Goal: Task Accomplishment & Management: Use online tool/utility

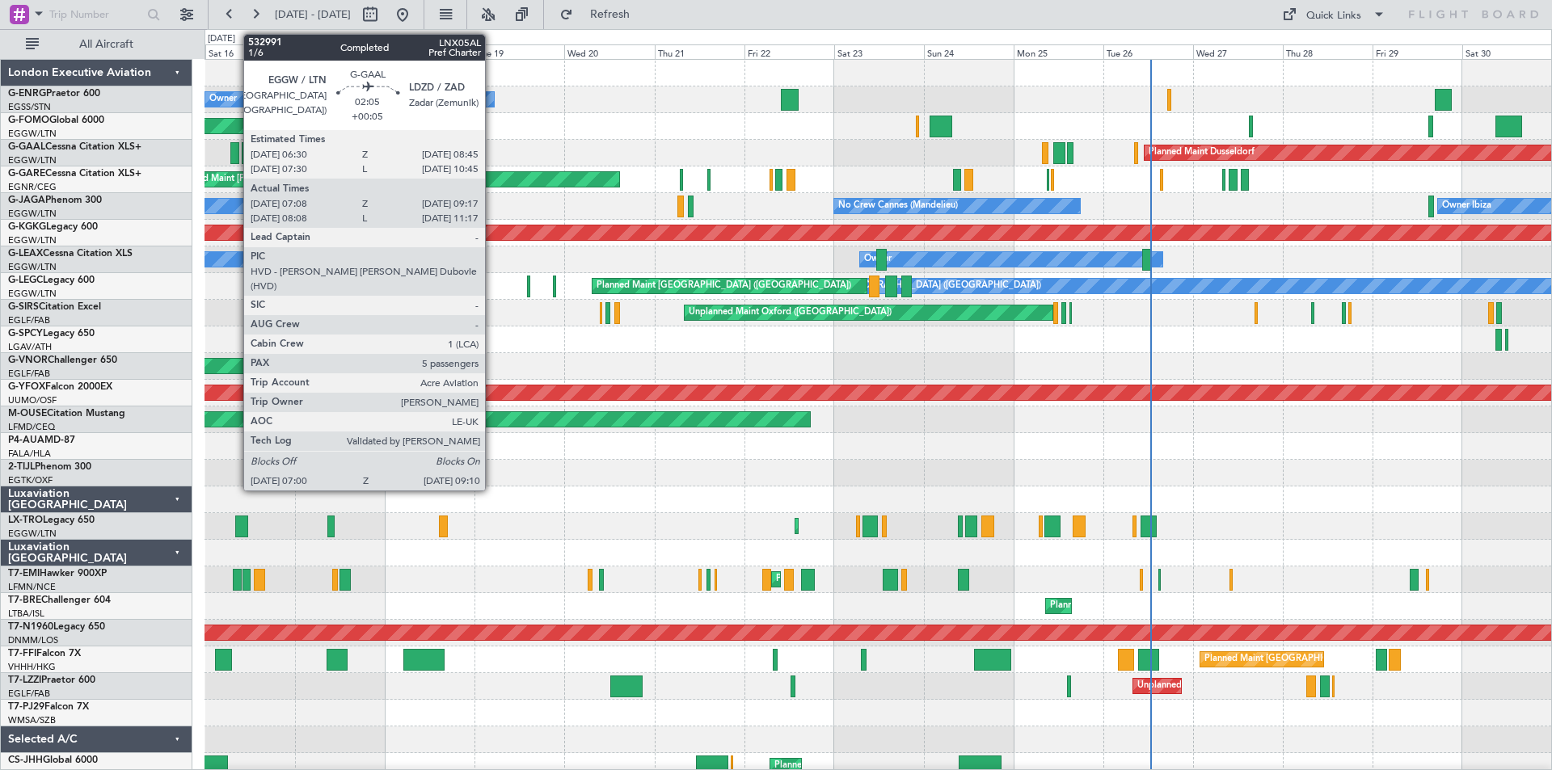
click at [235, 155] on div at bounding box center [234, 153] width 9 height 22
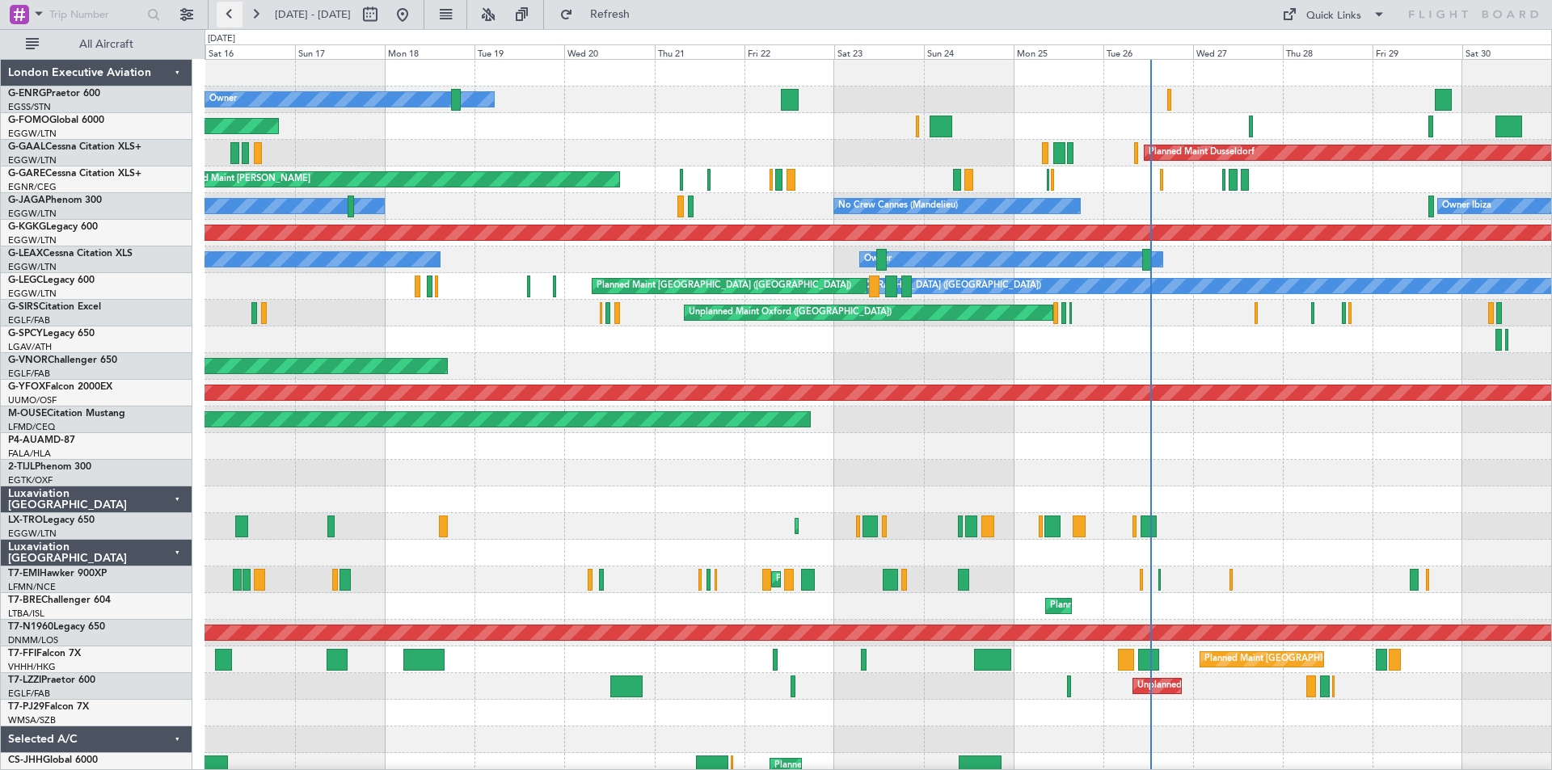
click at [230, 14] on button at bounding box center [230, 15] width 26 height 26
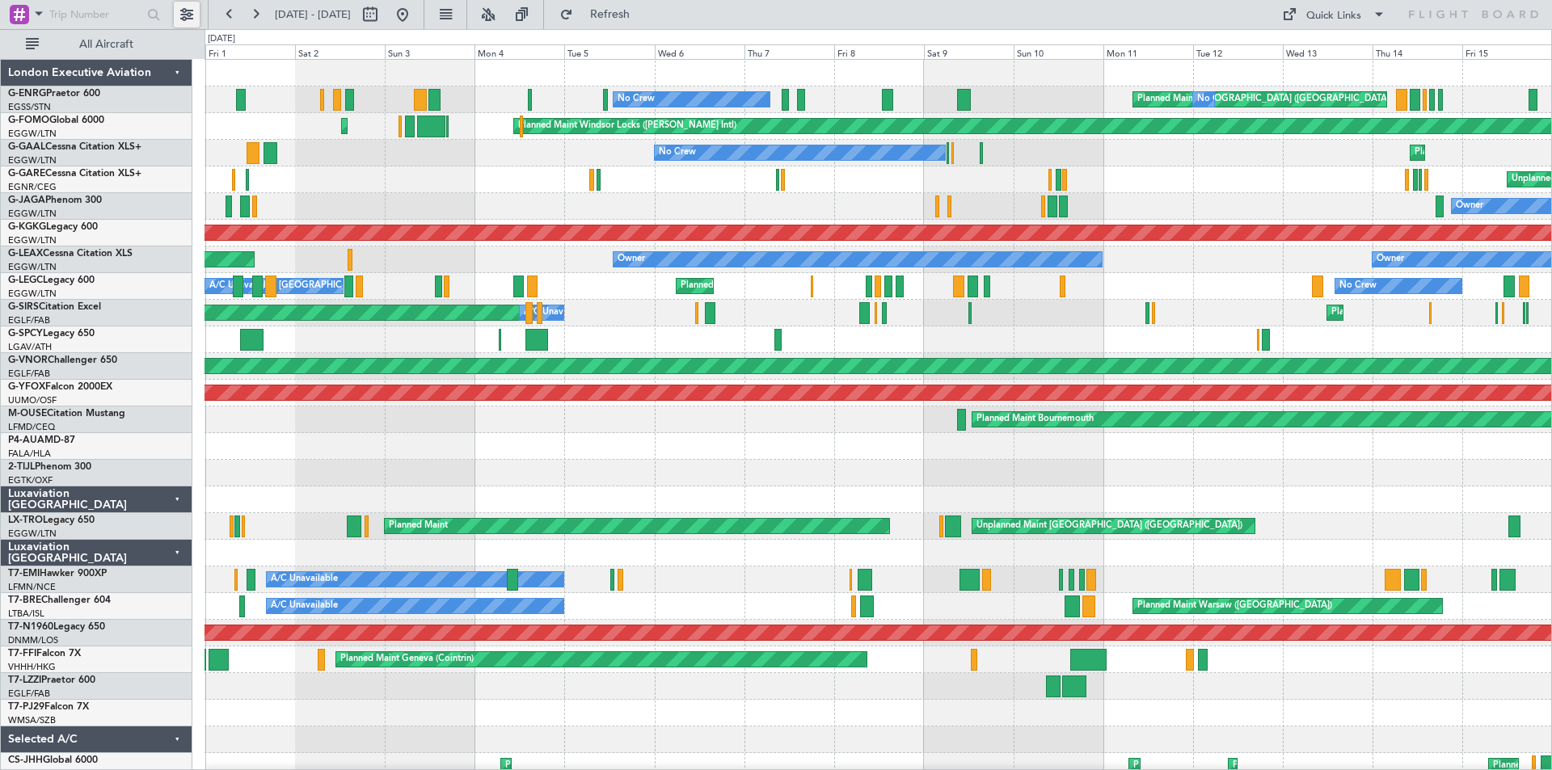
click at [187, 15] on button at bounding box center [187, 15] width 26 height 26
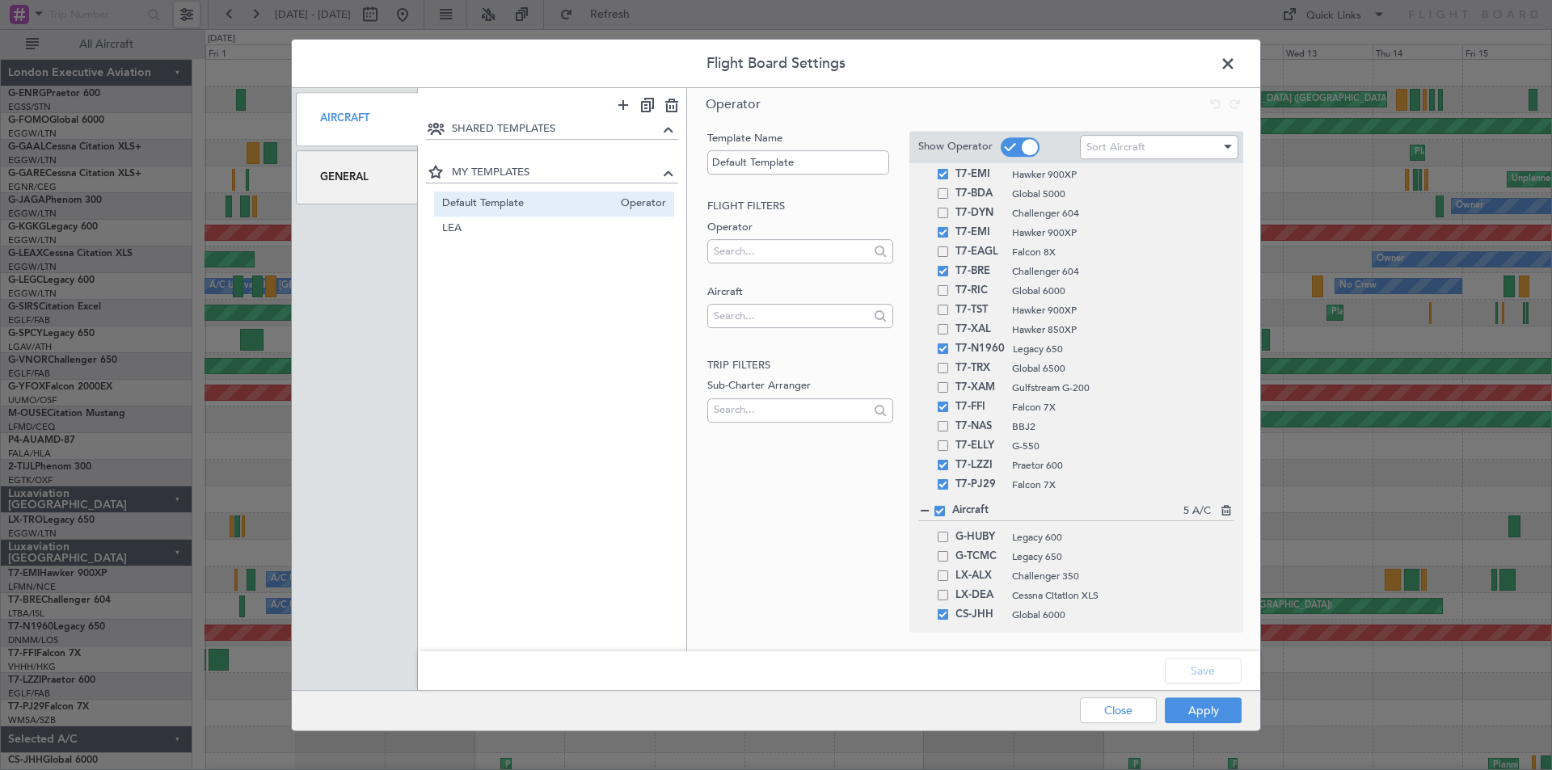
scroll to position [251, 0]
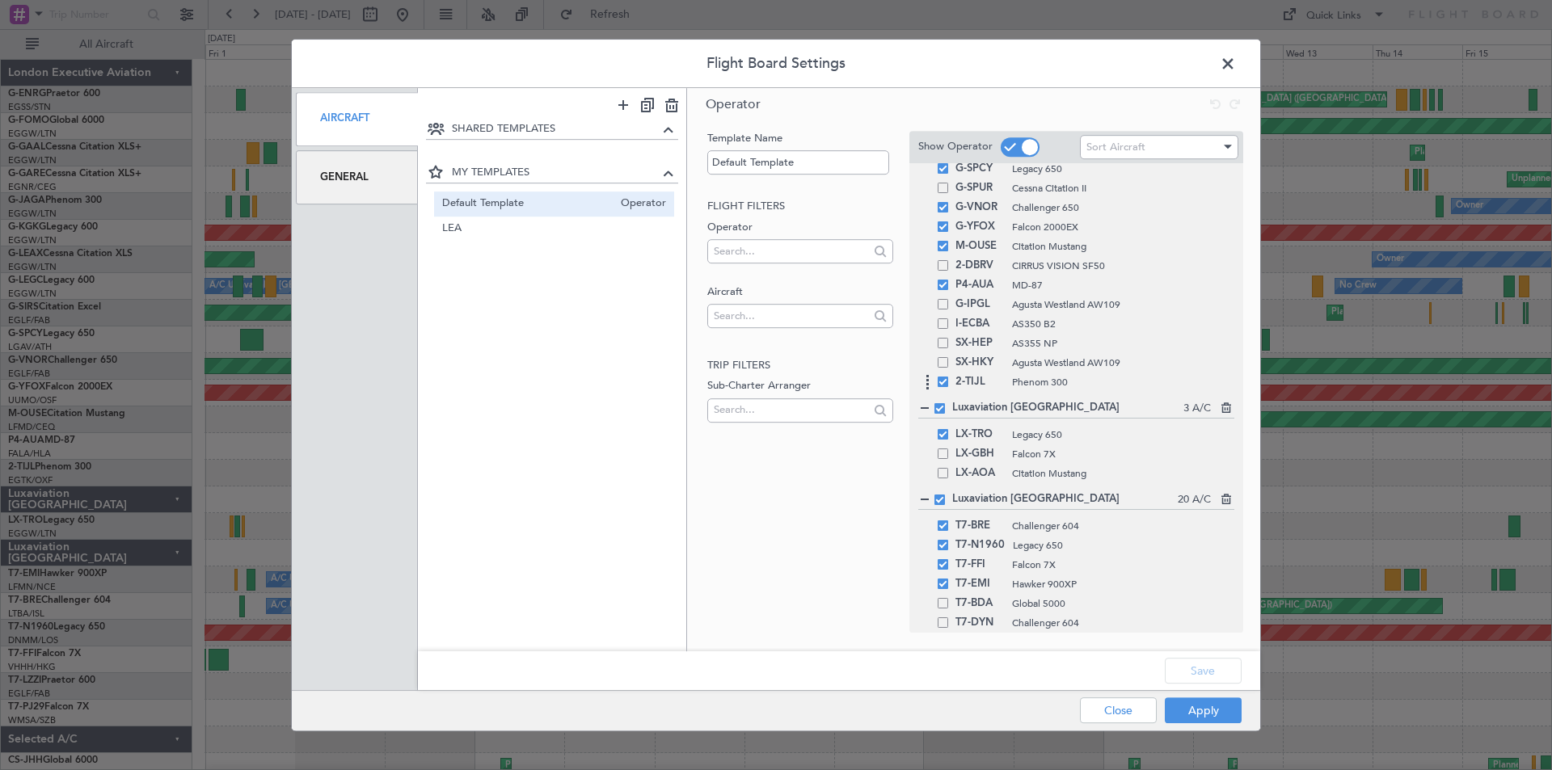
click at [943, 391] on div "2-TIJL Phenom 300" at bounding box center [1076, 382] width 316 height 19
click at [947, 386] on span at bounding box center [943, 382] width 11 height 11
click at [949, 377] on input "checkbox" at bounding box center [949, 377] width 0 height 0
click at [1192, 710] on button "Apply" at bounding box center [1203, 711] width 77 height 26
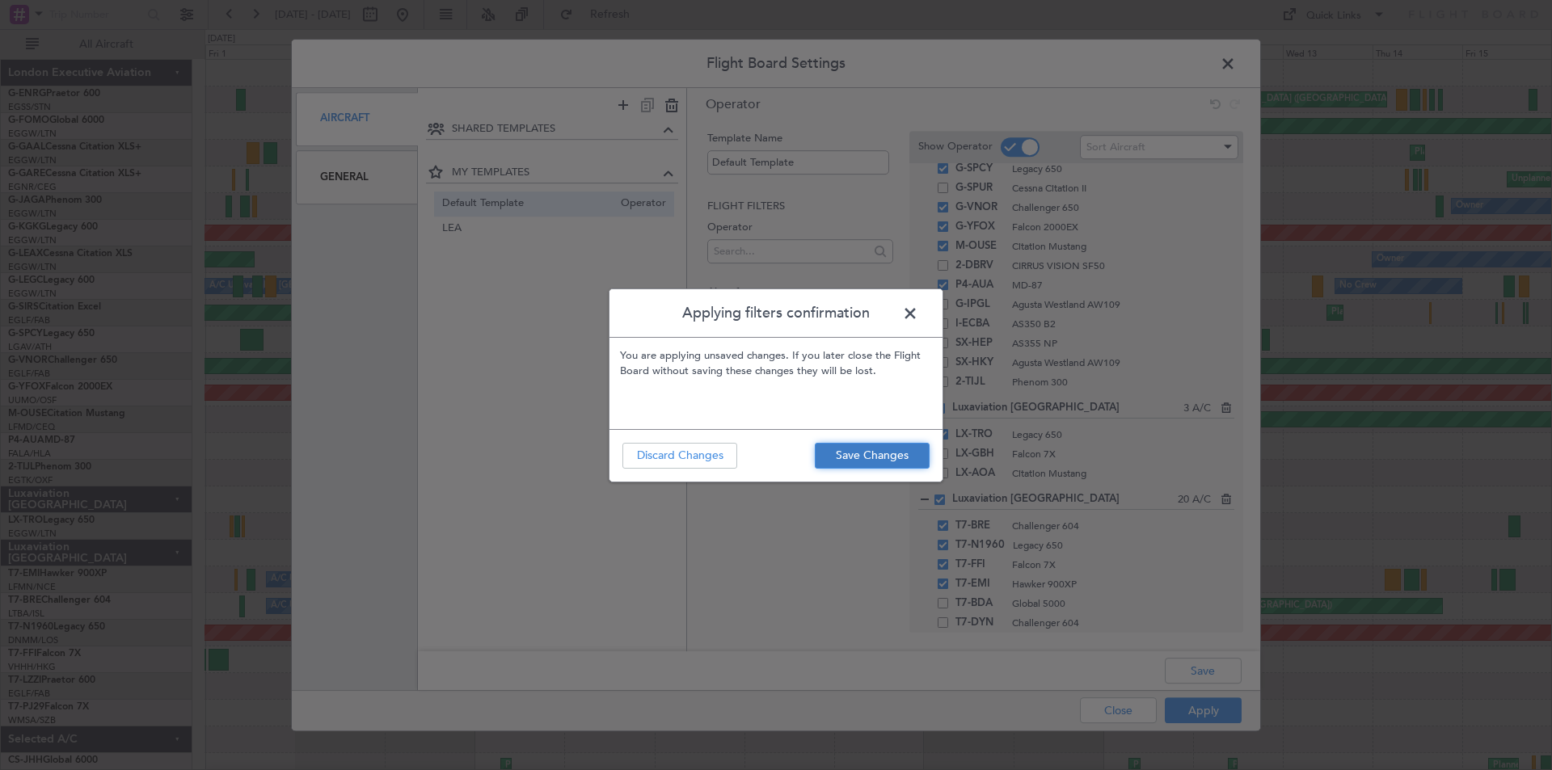
click at [862, 457] on button "Save Changes" at bounding box center [872, 456] width 115 height 26
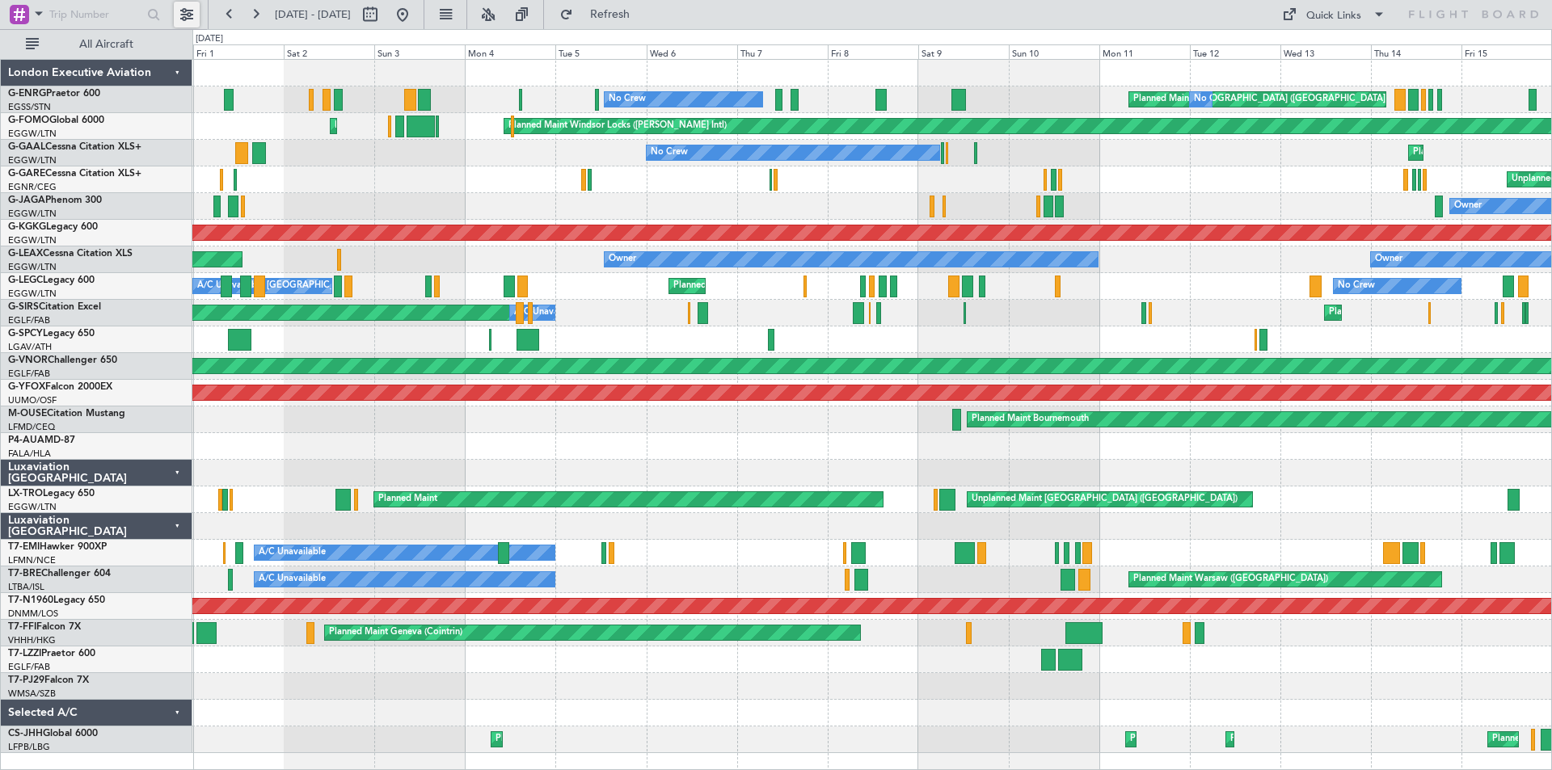
click at [189, 15] on button at bounding box center [187, 15] width 26 height 26
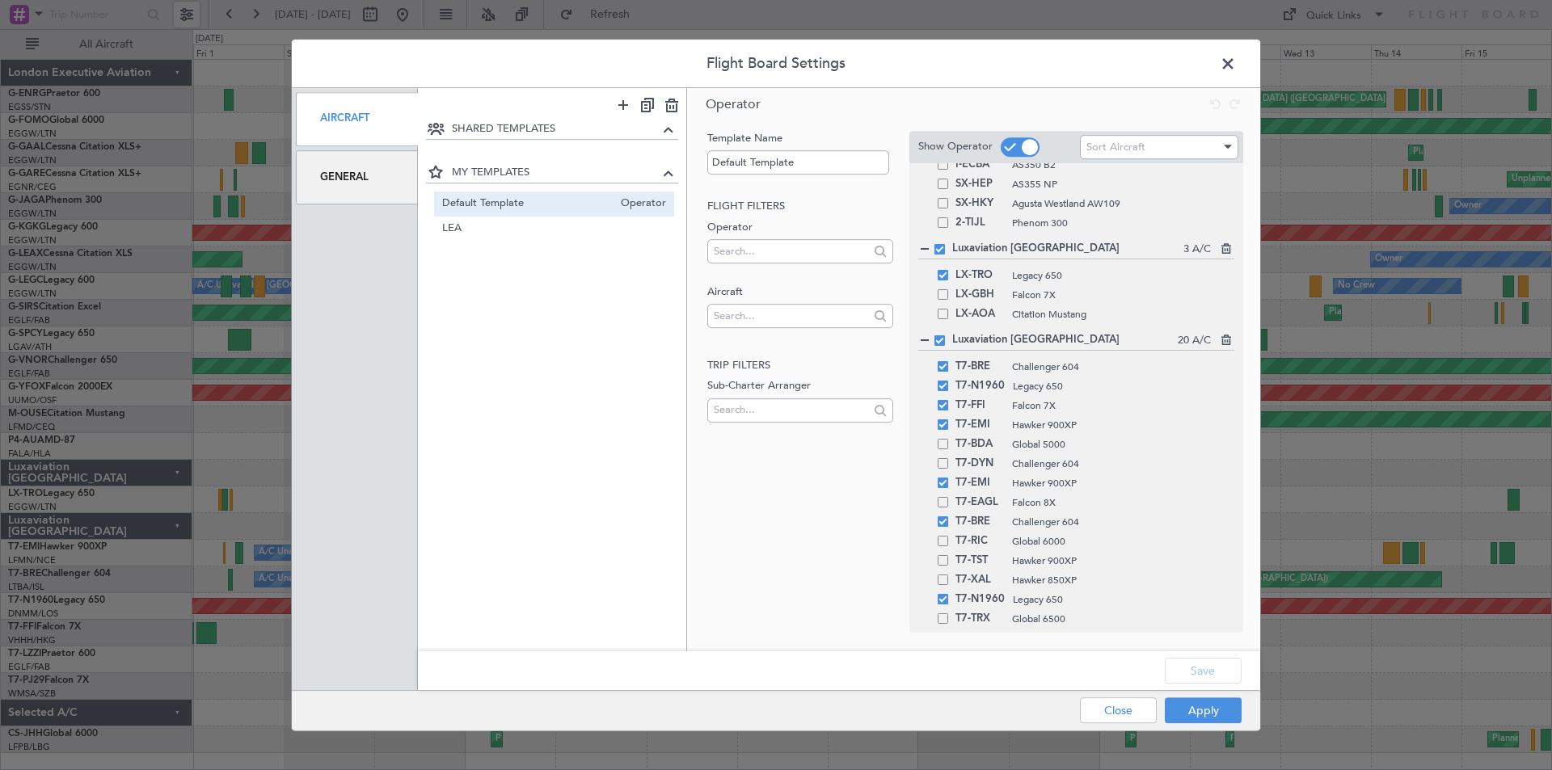
scroll to position [0, 0]
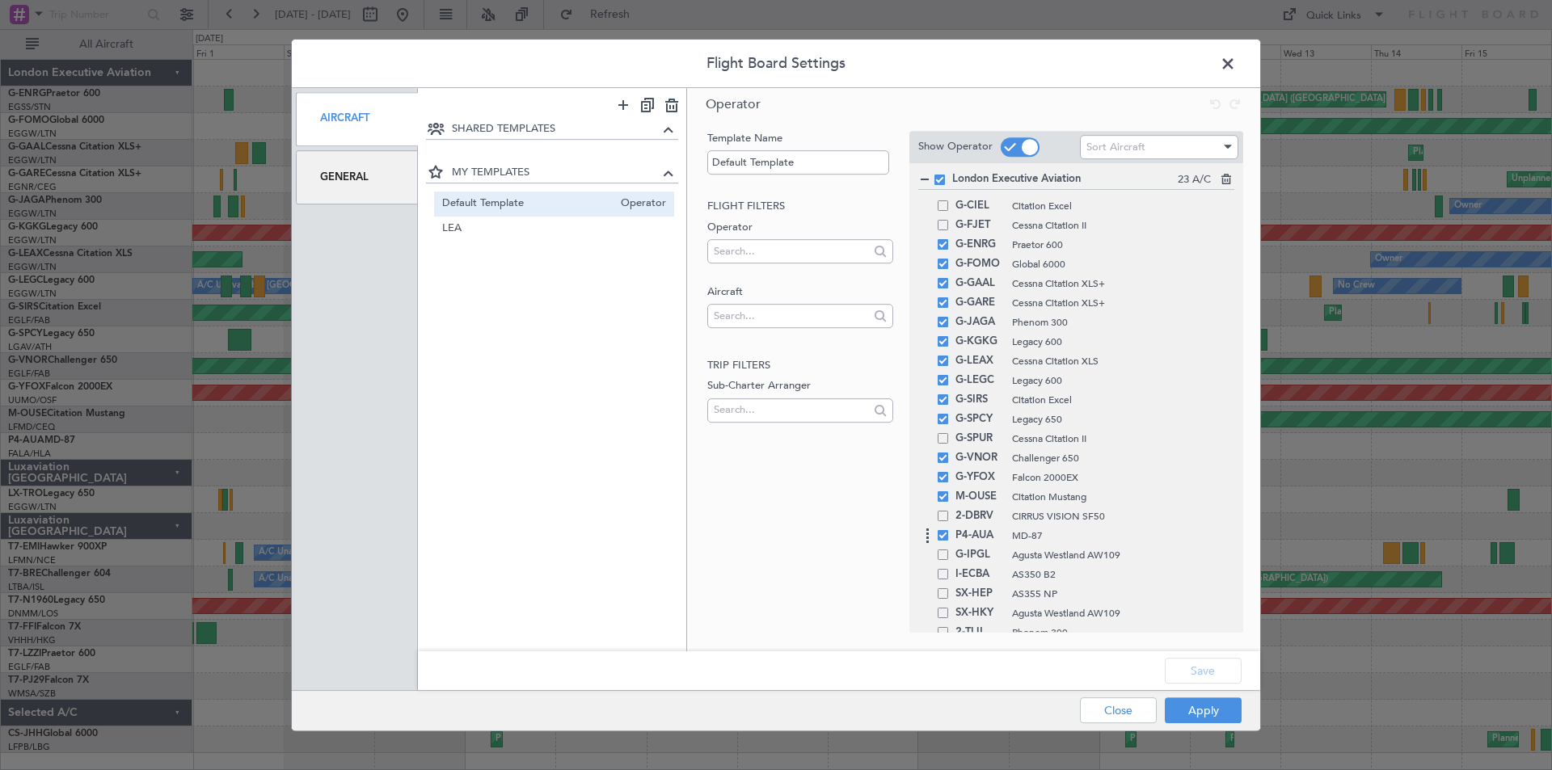
click at [946, 542] on div "P4-AUA MD-87" at bounding box center [1076, 535] width 316 height 19
click at [944, 544] on div "P4-AUA MD-87" at bounding box center [1076, 535] width 316 height 19
click at [945, 544] on div "P4-AUA MD-87" at bounding box center [1076, 535] width 316 height 19
click at [949, 544] on div "P4-AUA MD-87" at bounding box center [1076, 535] width 316 height 19
click at [946, 544] on div "P4-AUA MD-87" at bounding box center [1076, 535] width 316 height 19
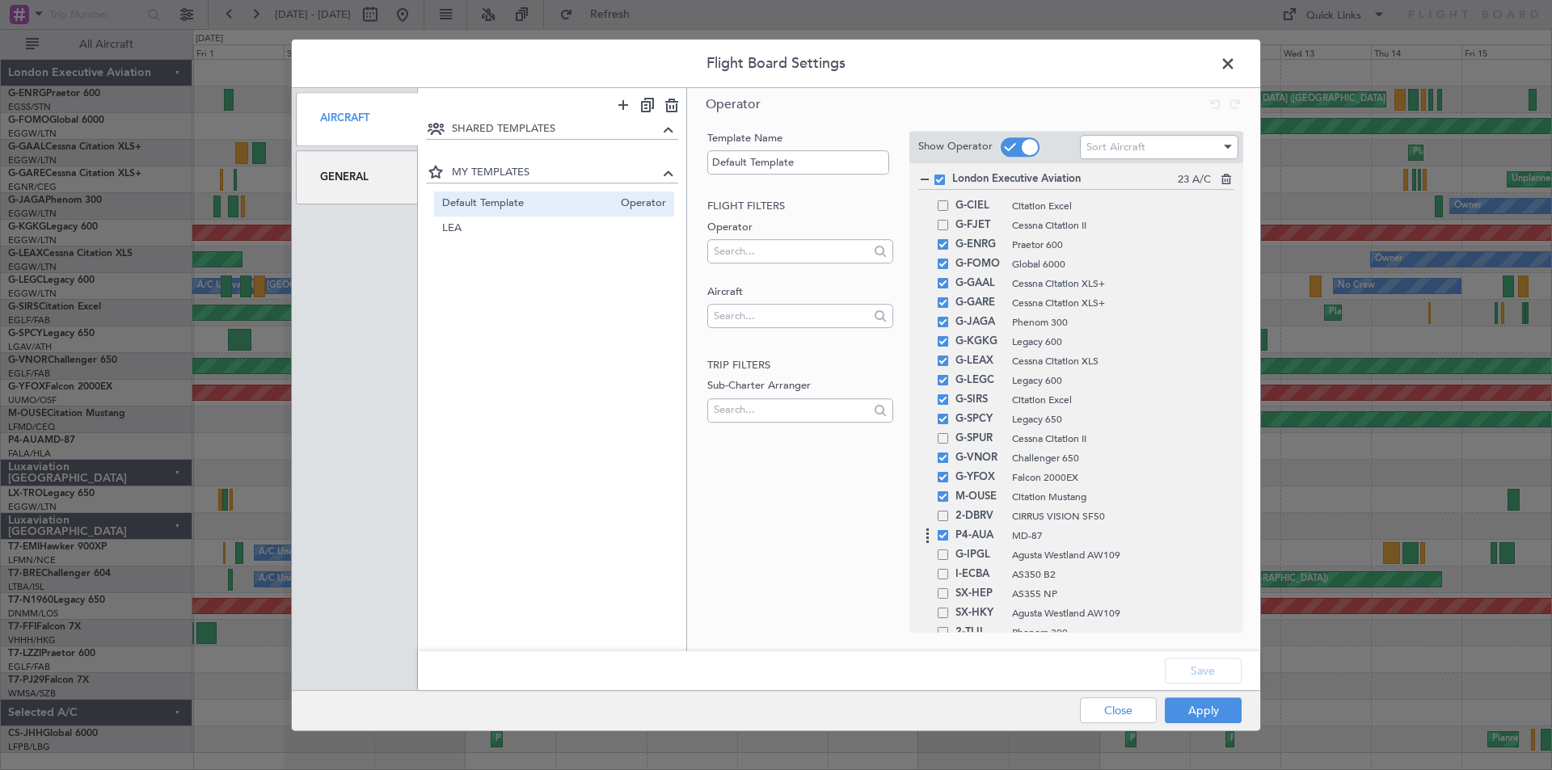
click at [948, 541] on div "P4-AUA MD-87" at bounding box center [1076, 535] width 316 height 19
click at [942, 539] on span at bounding box center [943, 535] width 11 height 11
click at [949, 530] on input "checkbox" at bounding box center [949, 530] width 0 height 0
click at [1191, 712] on button "Apply" at bounding box center [1203, 711] width 77 height 26
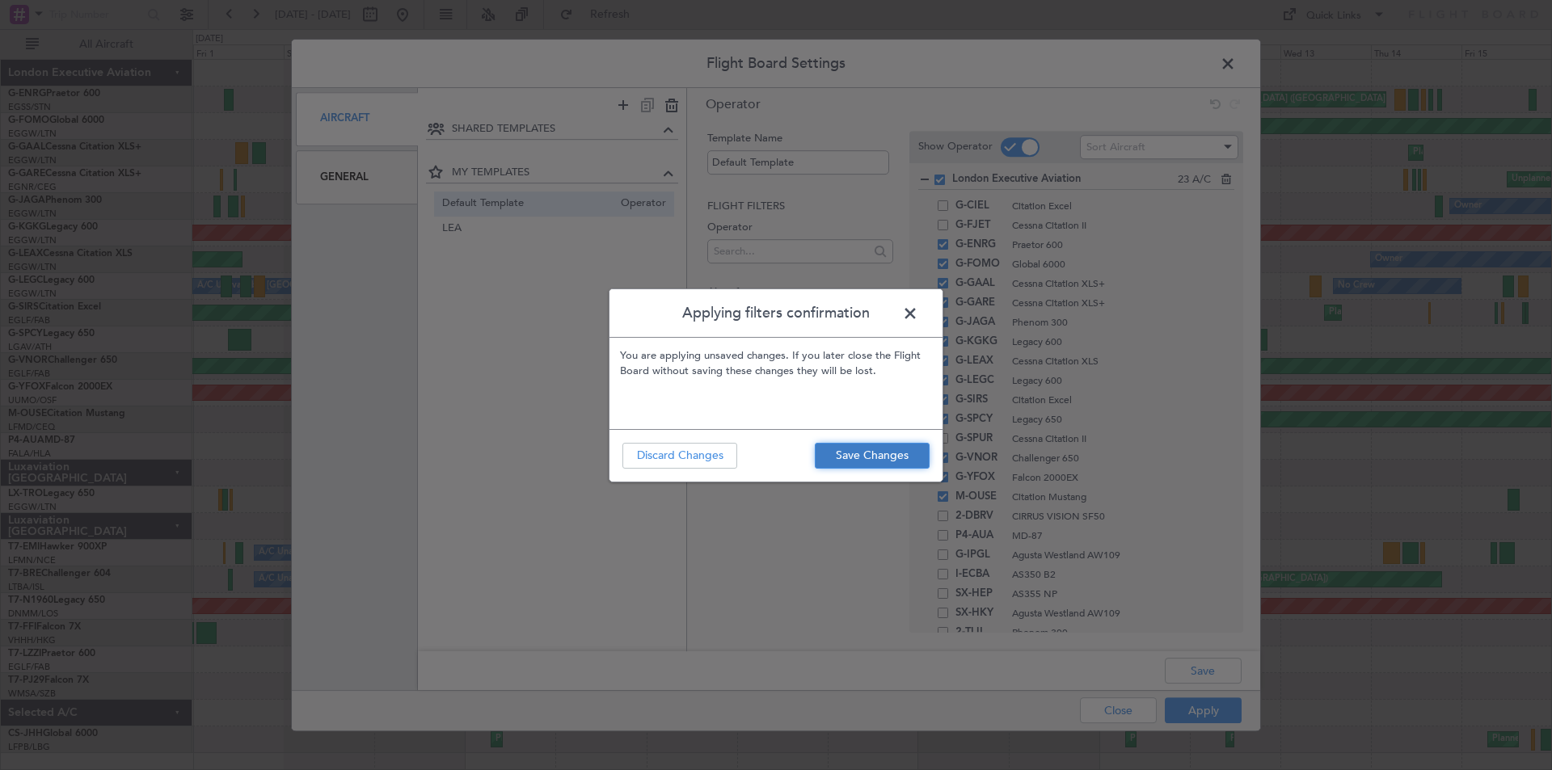
click at [888, 453] on button "Save Changes" at bounding box center [872, 456] width 115 height 26
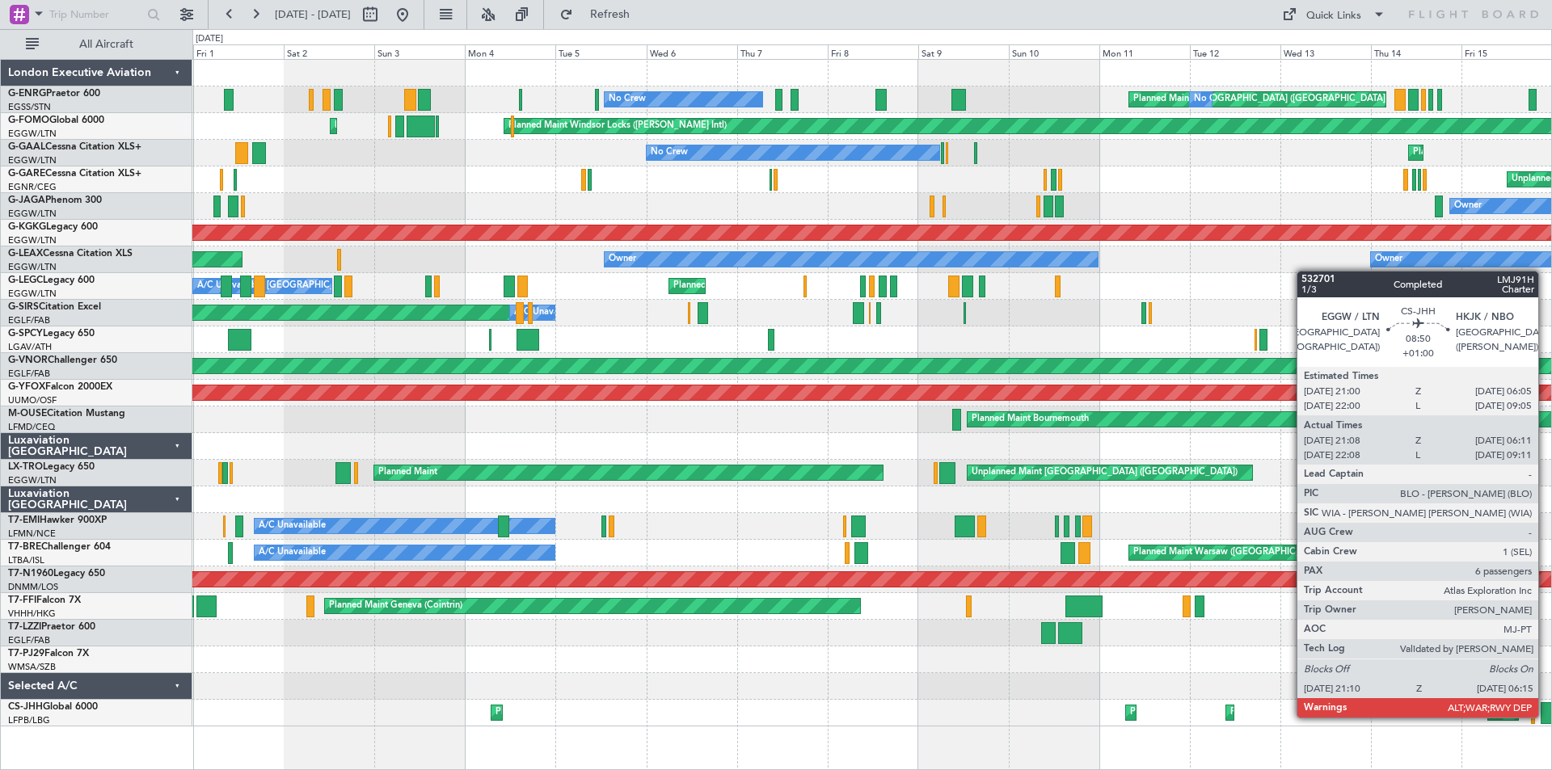
click at [1545, 716] on div at bounding box center [1557, 713] width 35 height 22
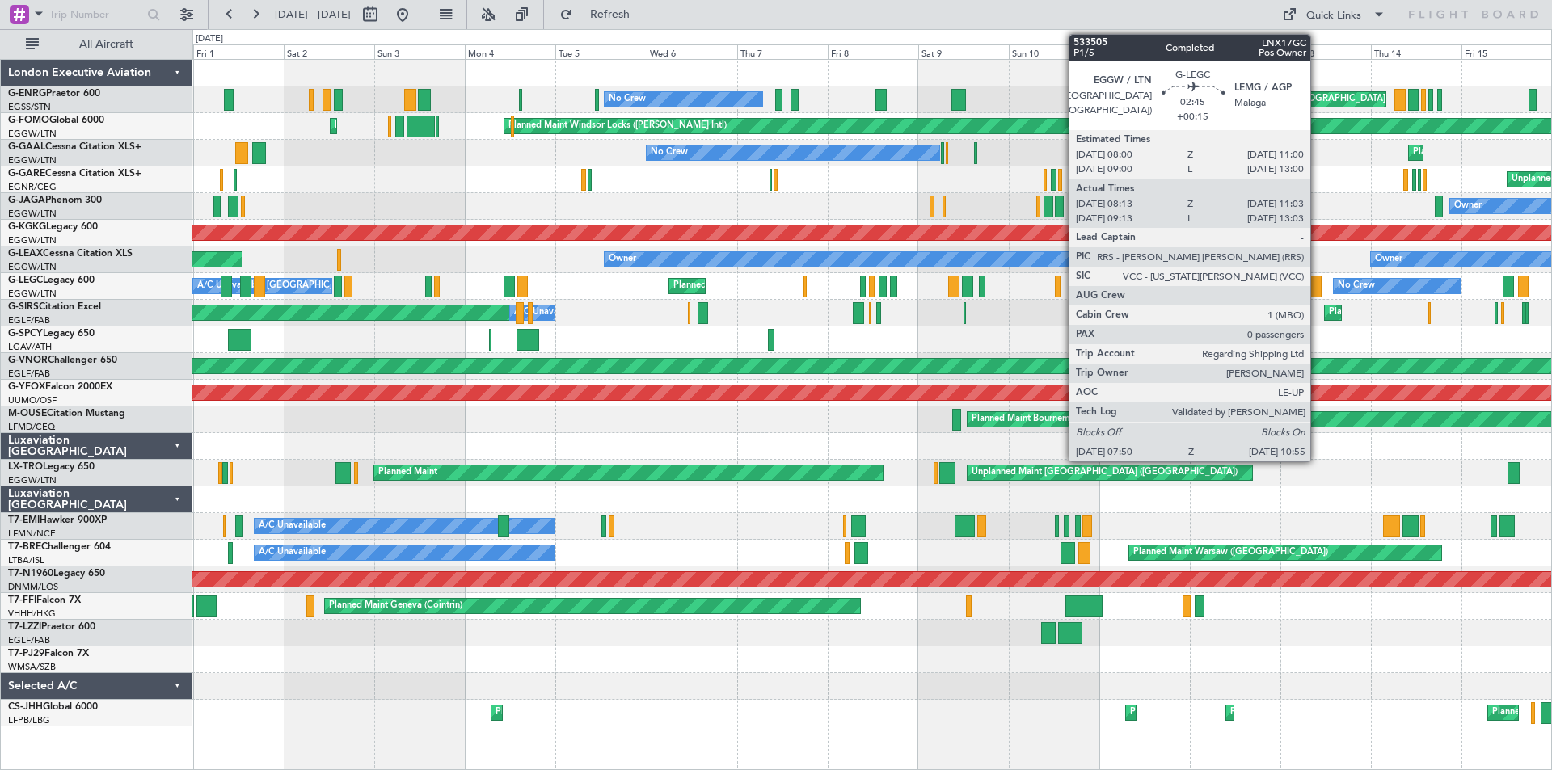
click at [1317, 287] on div at bounding box center [1315, 287] width 12 height 22
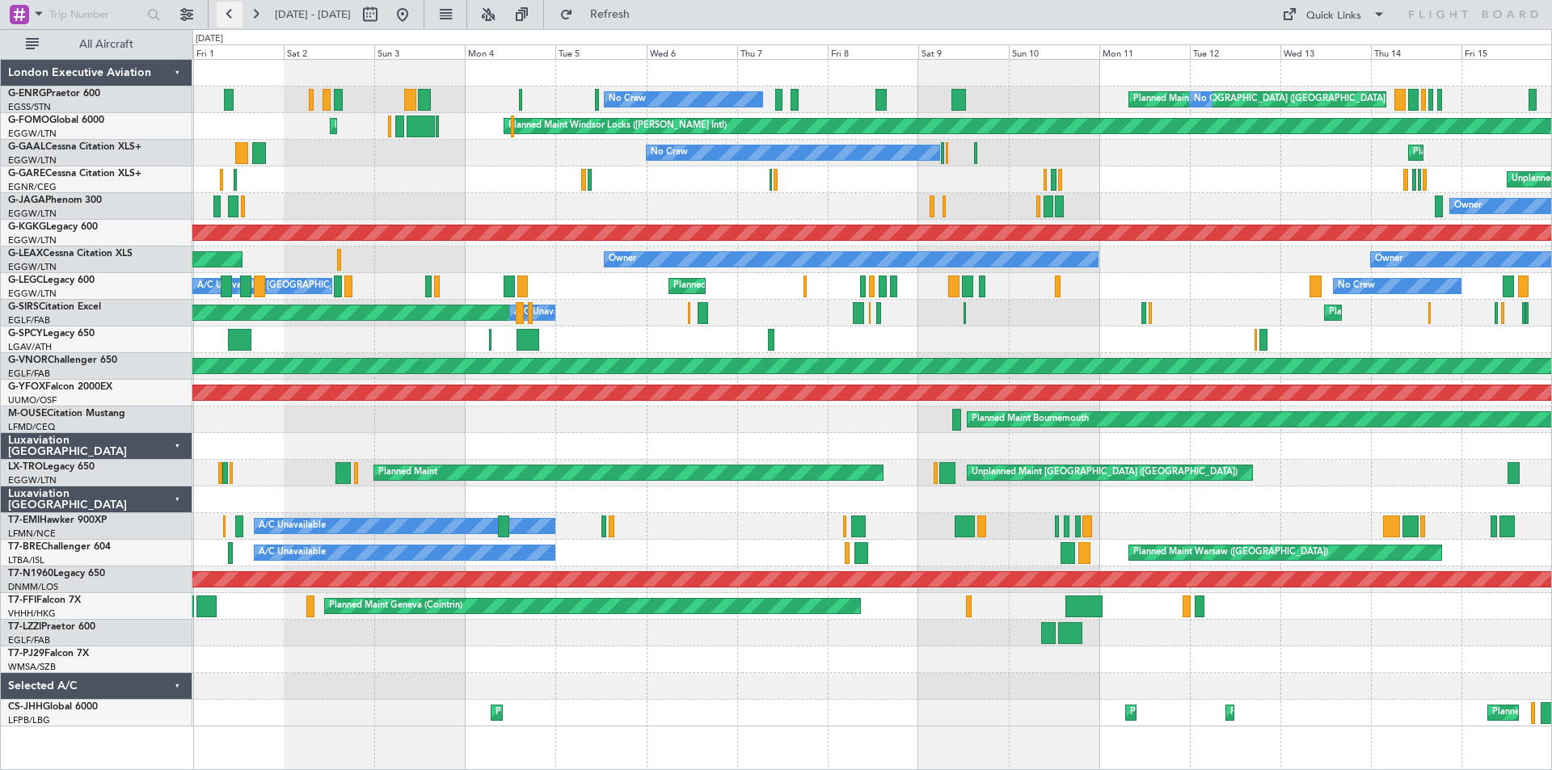
click at [223, 16] on button at bounding box center [230, 15] width 26 height 26
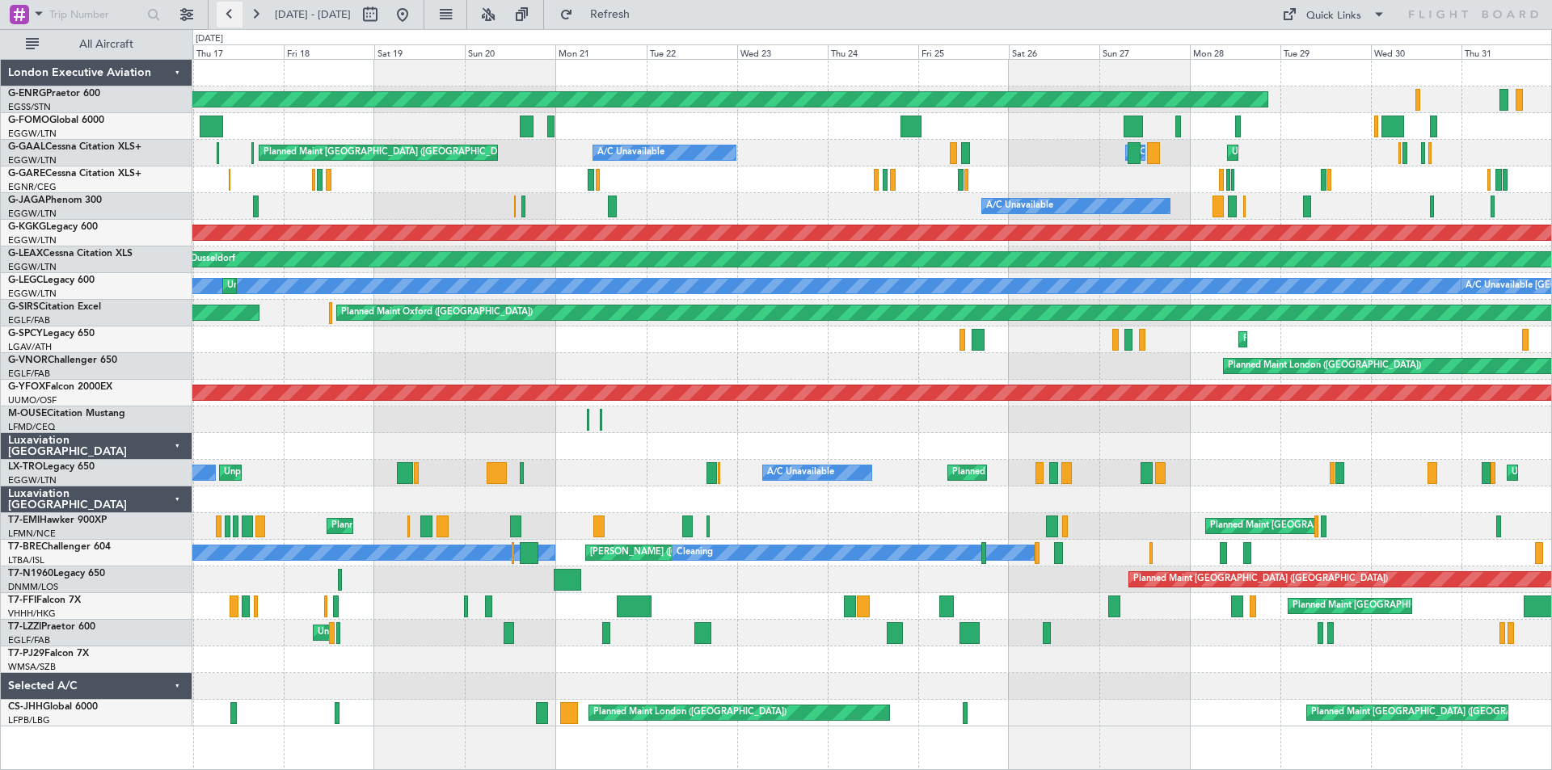
click at [225, 6] on button at bounding box center [230, 15] width 26 height 26
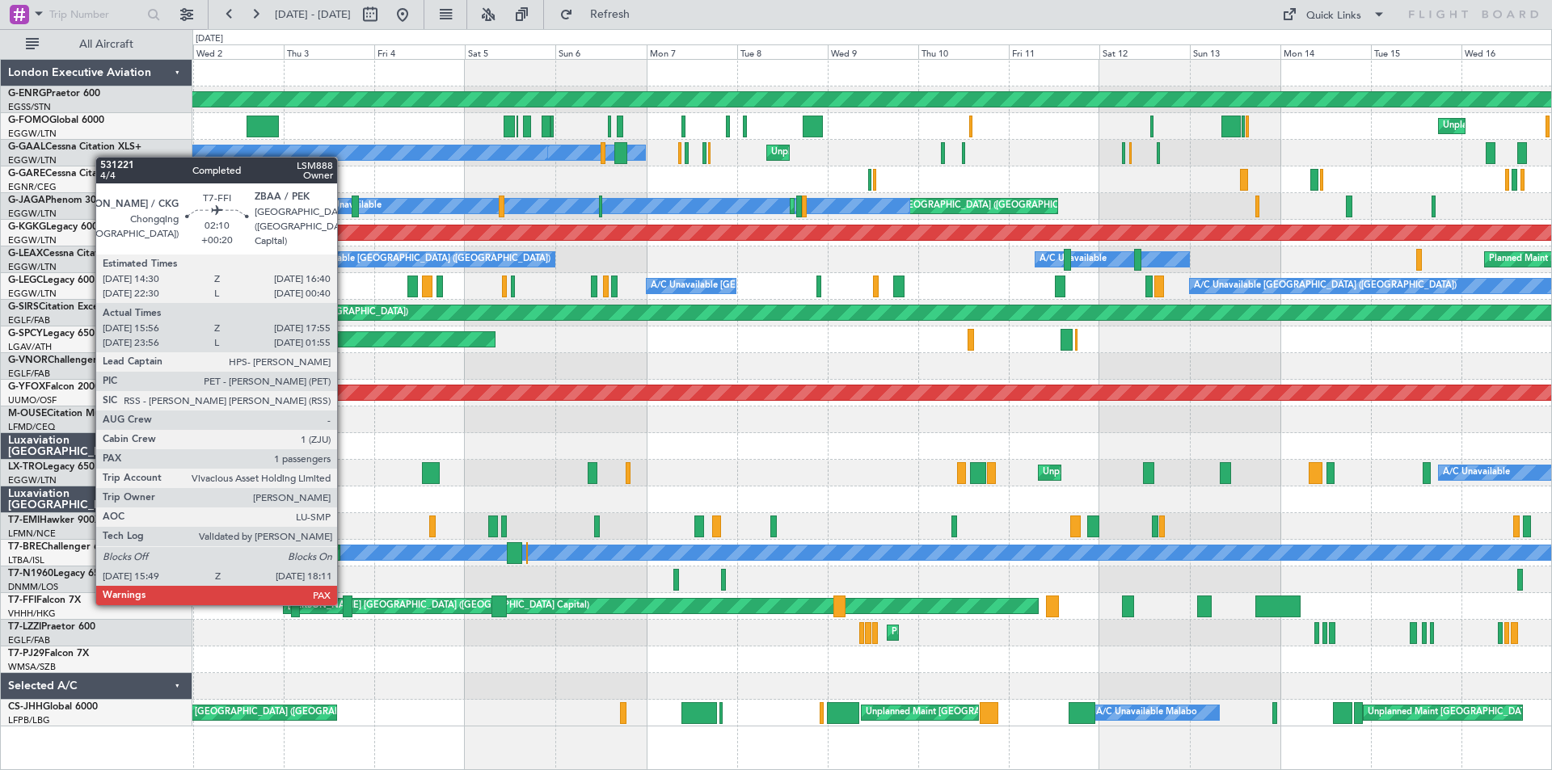
click at [344, 602] on div at bounding box center [348, 607] width 10 height 22
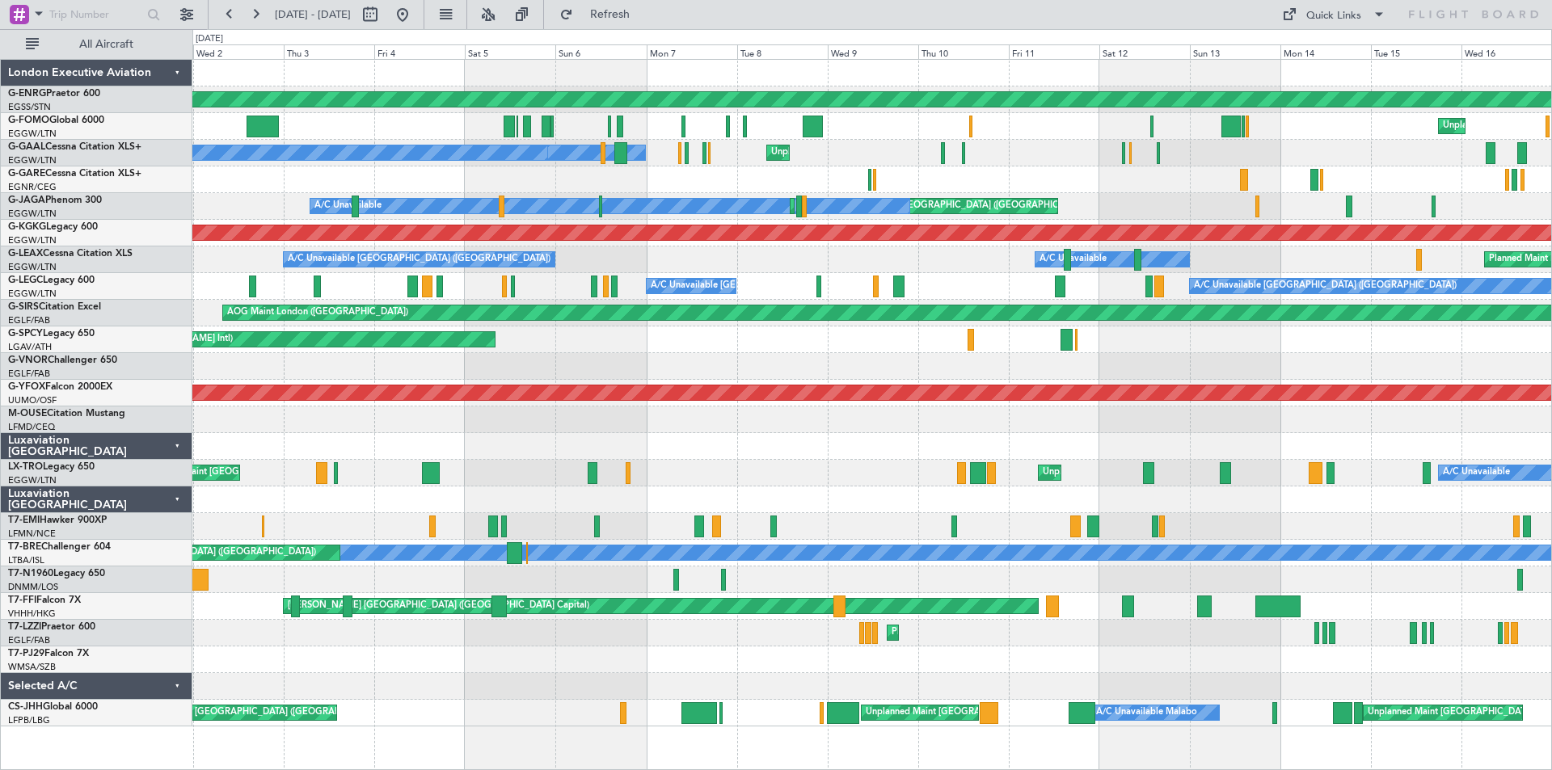
click at [0, 347] on div "AOG Maint Paris ([GEOGRAPHIC_DATA]) Unplanned Maint [US_STATE] ([GEOGRAPHIC_DAT…" at bounding box center [776, 399] width 1552 height 741
click at [248, 10] on button at bounding box center [255, 15] width 26 height 26
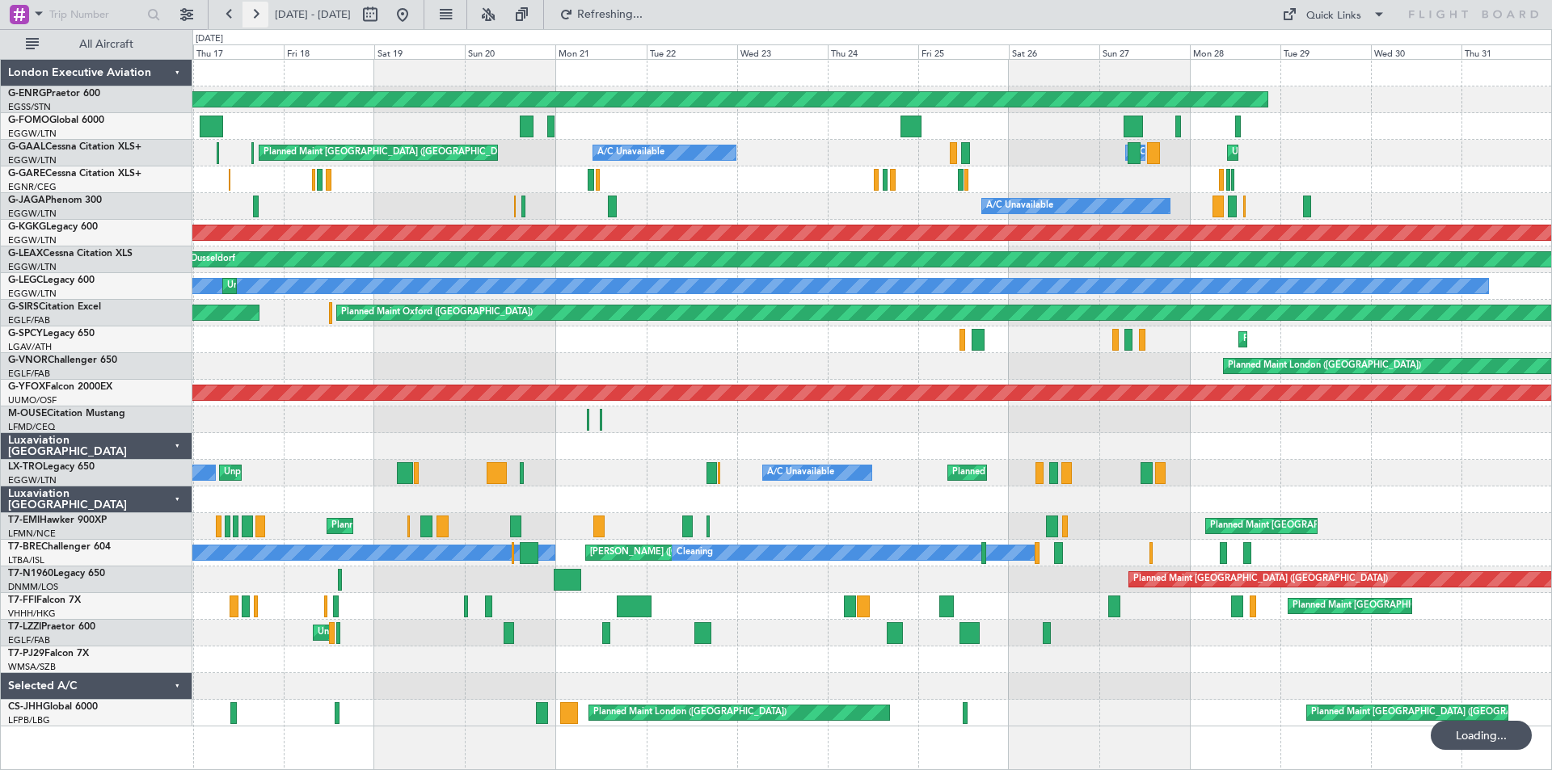
click at [255, 12] on button at bounding box center [255, 15] width 26 height 26
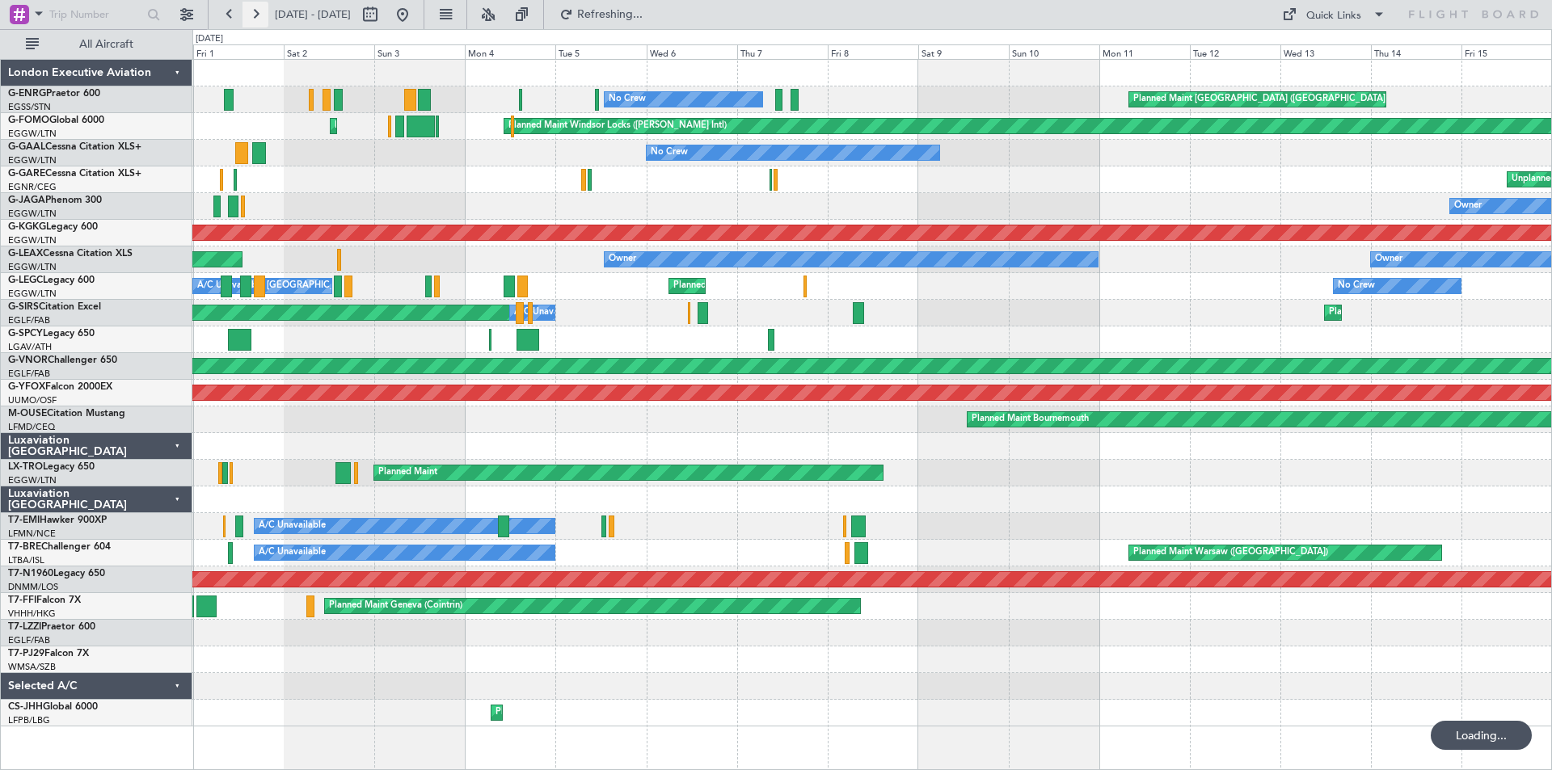
click at [255, 12] on button at bounding box center [255, 15] width 26 height 26
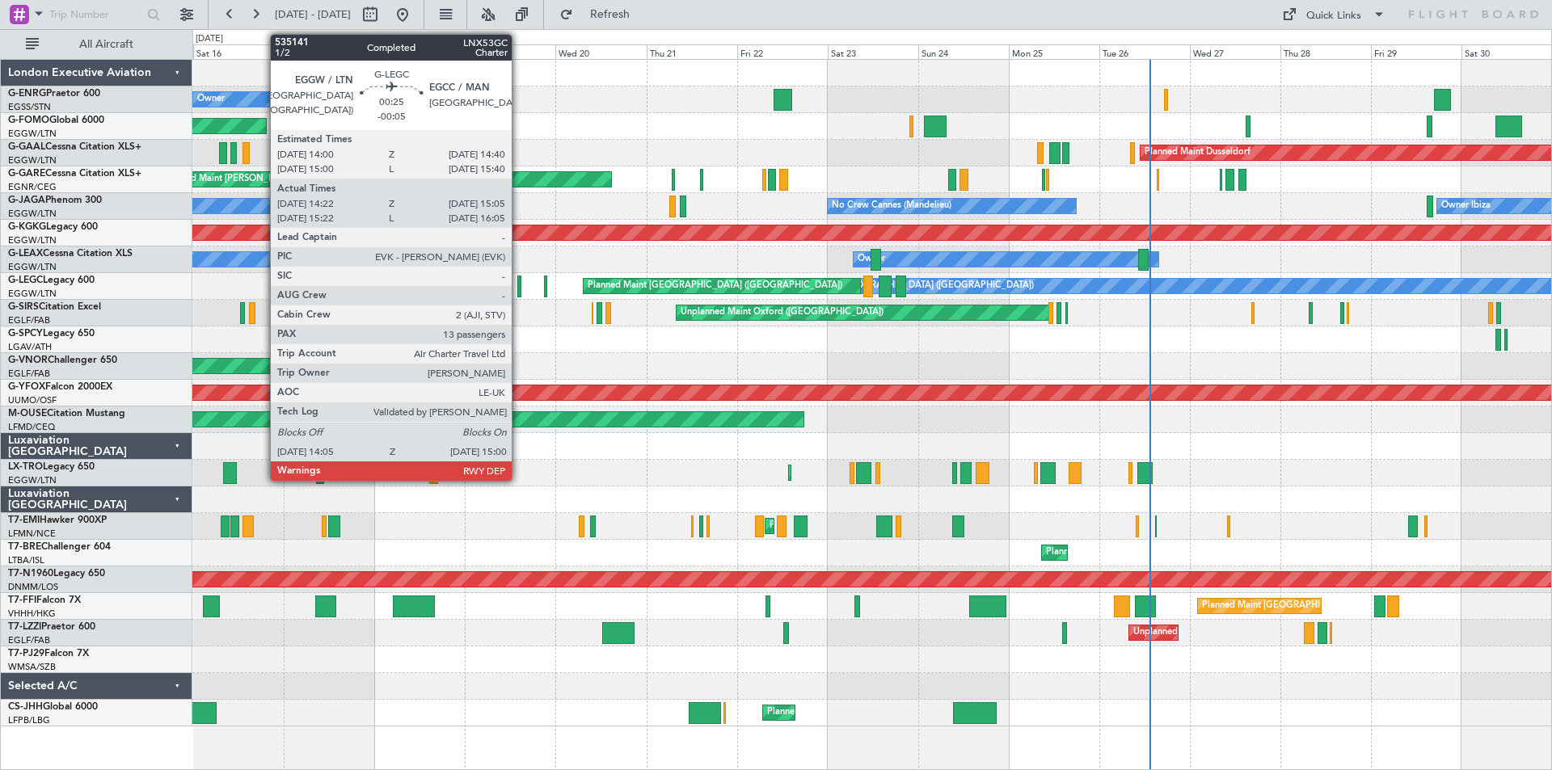
click at [519, 285] on div at bounding box center [519, 287] width 4 height 22
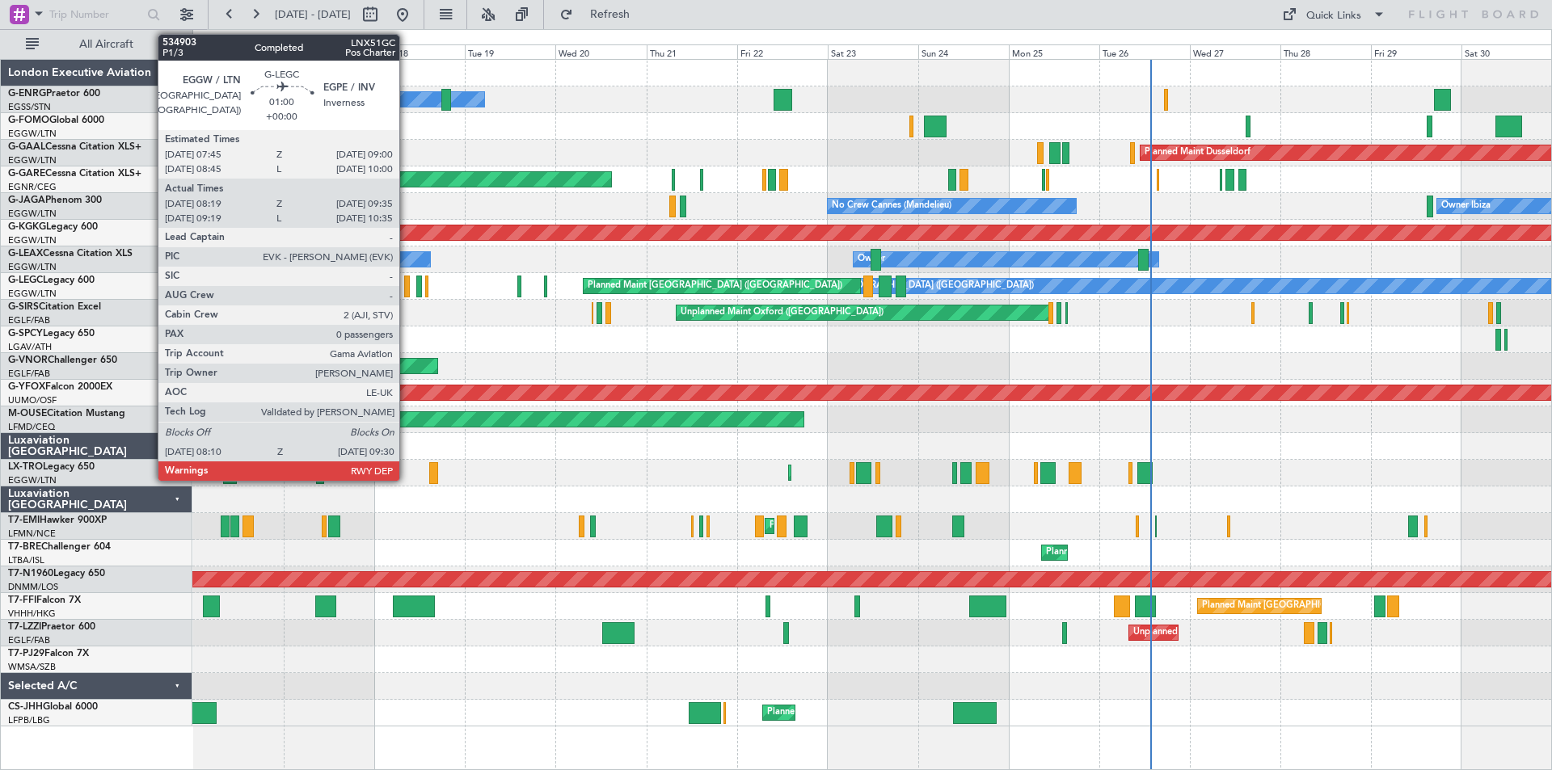
click at [407, 292] on div at bounding box center [407, 287] width 6 height 22
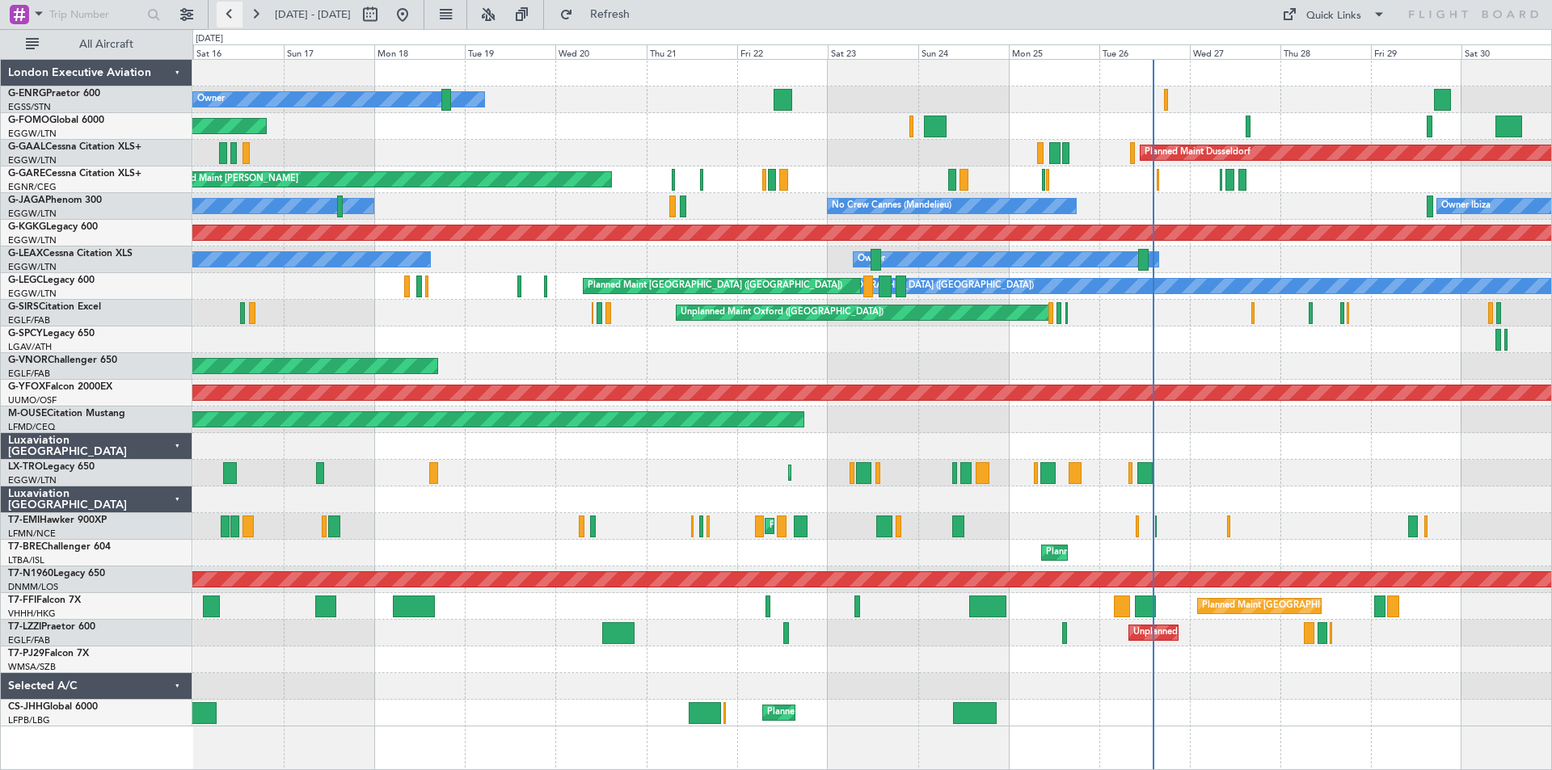
click at [228, 10] on button at bounding box center [230, 15] width 26 height 26
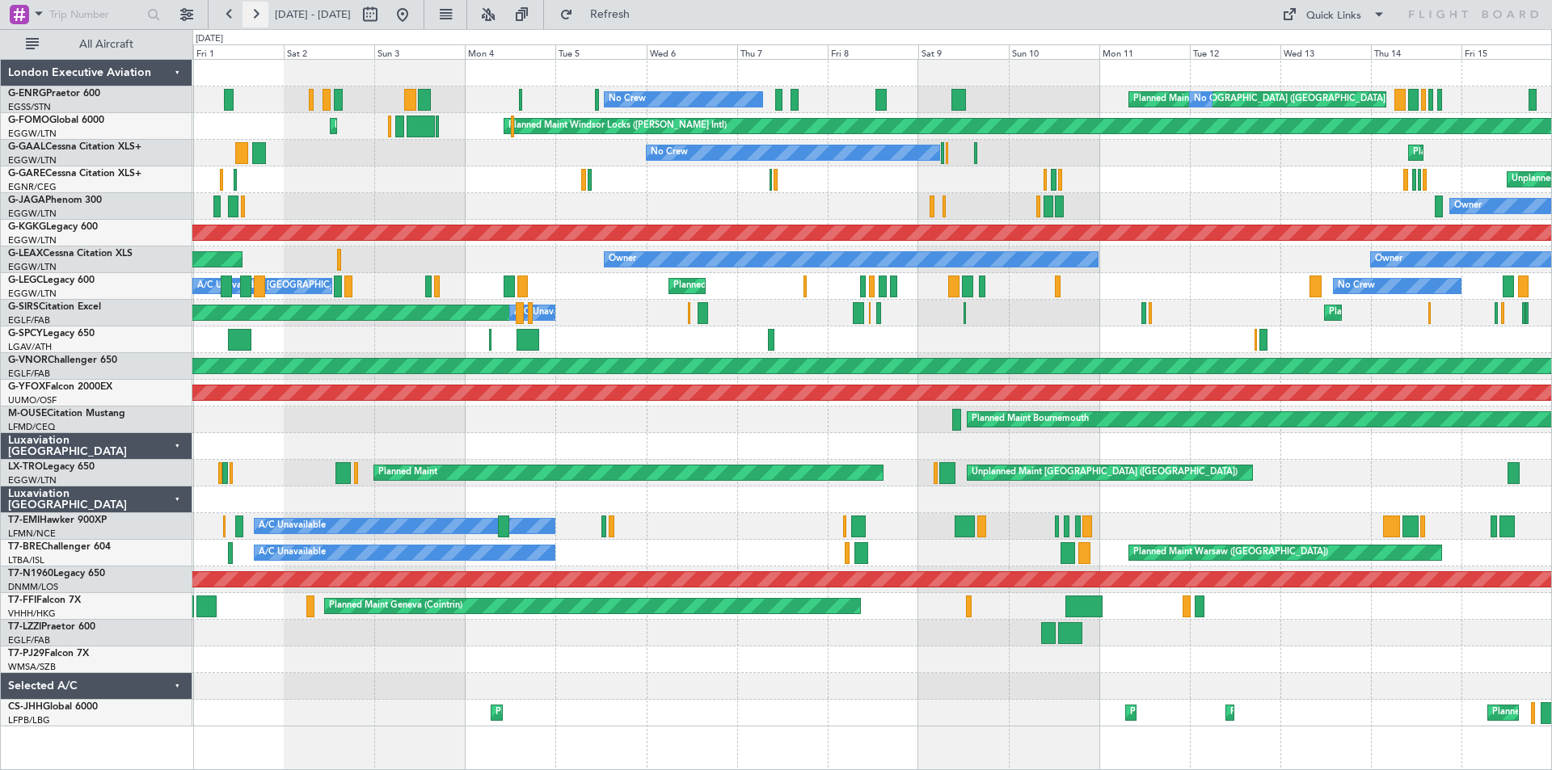
click at [248, 12] on button at bounding box center [255, 15] width 26 height 26
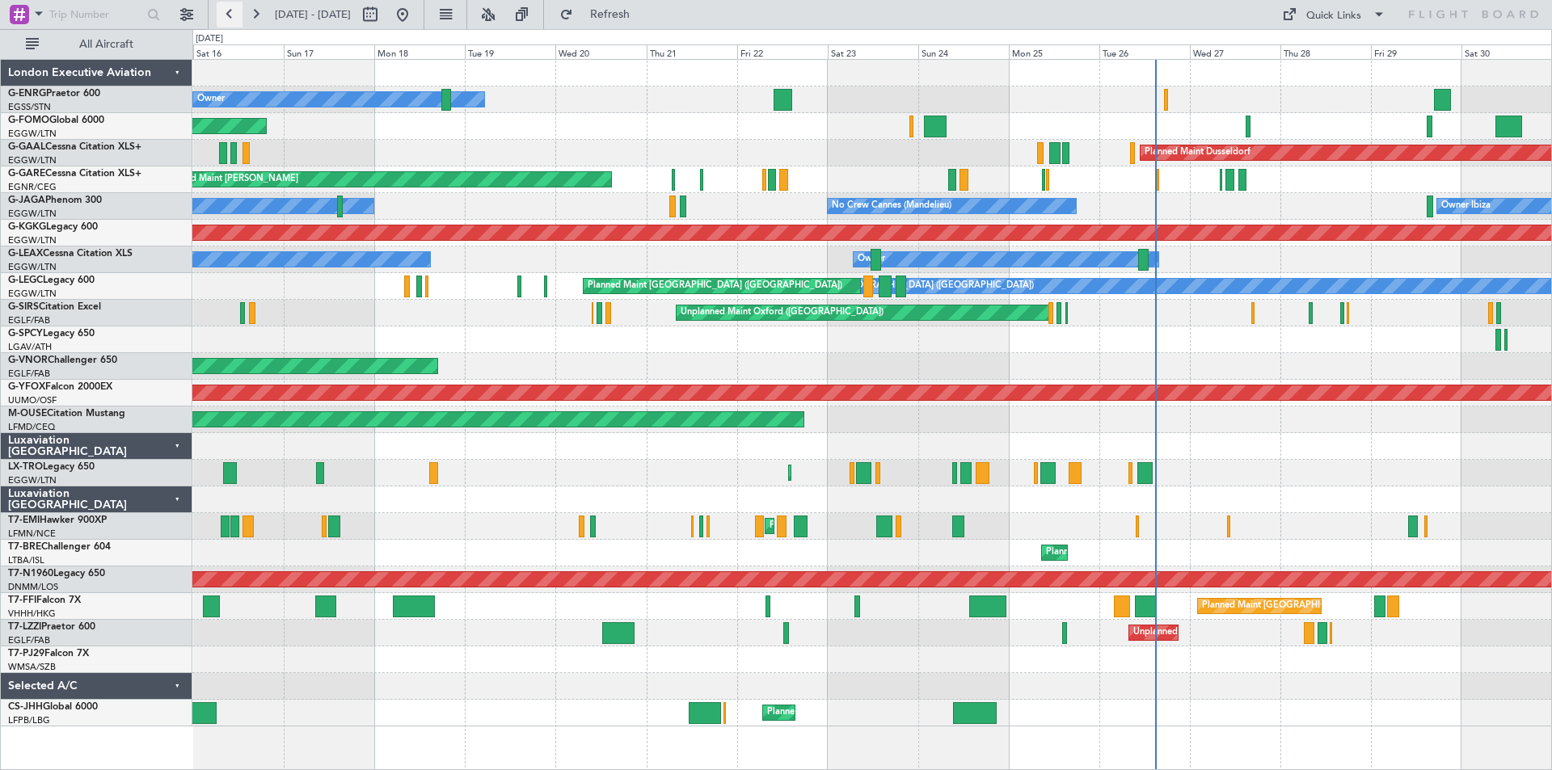
click at [228, 14] on button at bounding box center [230, 15] width 26 height 26
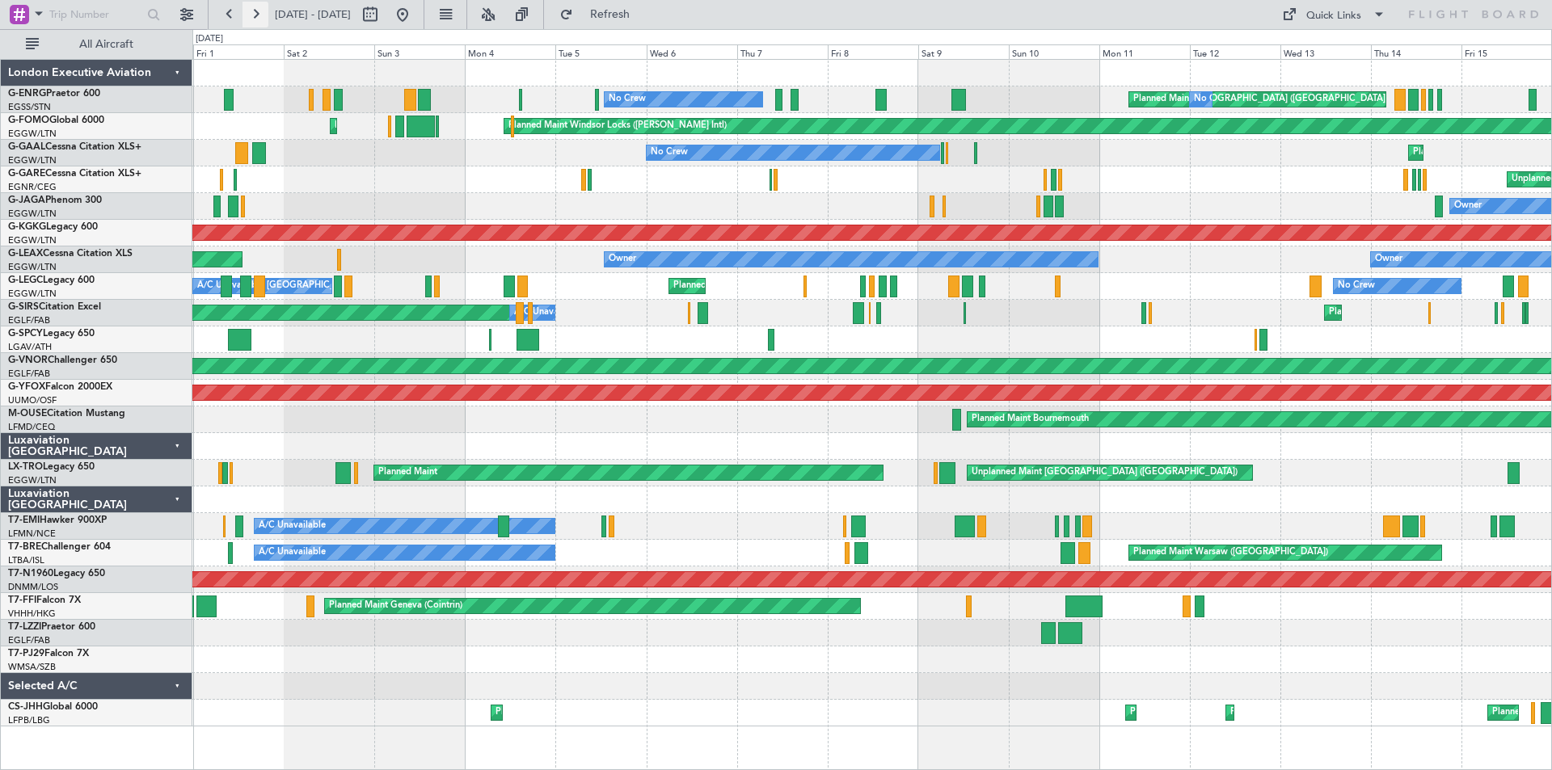
click at [255, 18] on button at bounding box center [255, 15] width 26 height 26
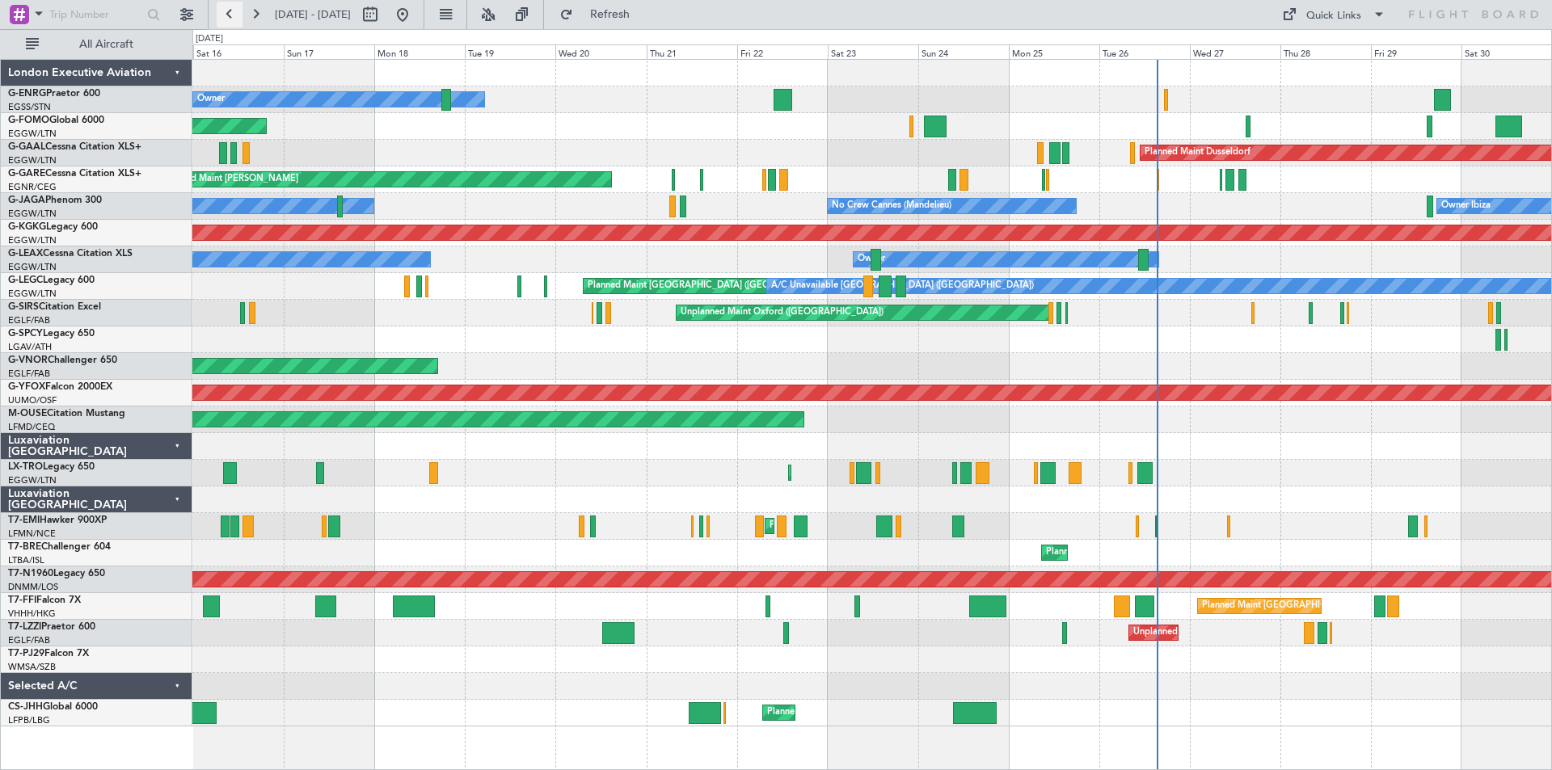
click at [230, 13] on button at bounding box center [230, 15] width 26 height 26
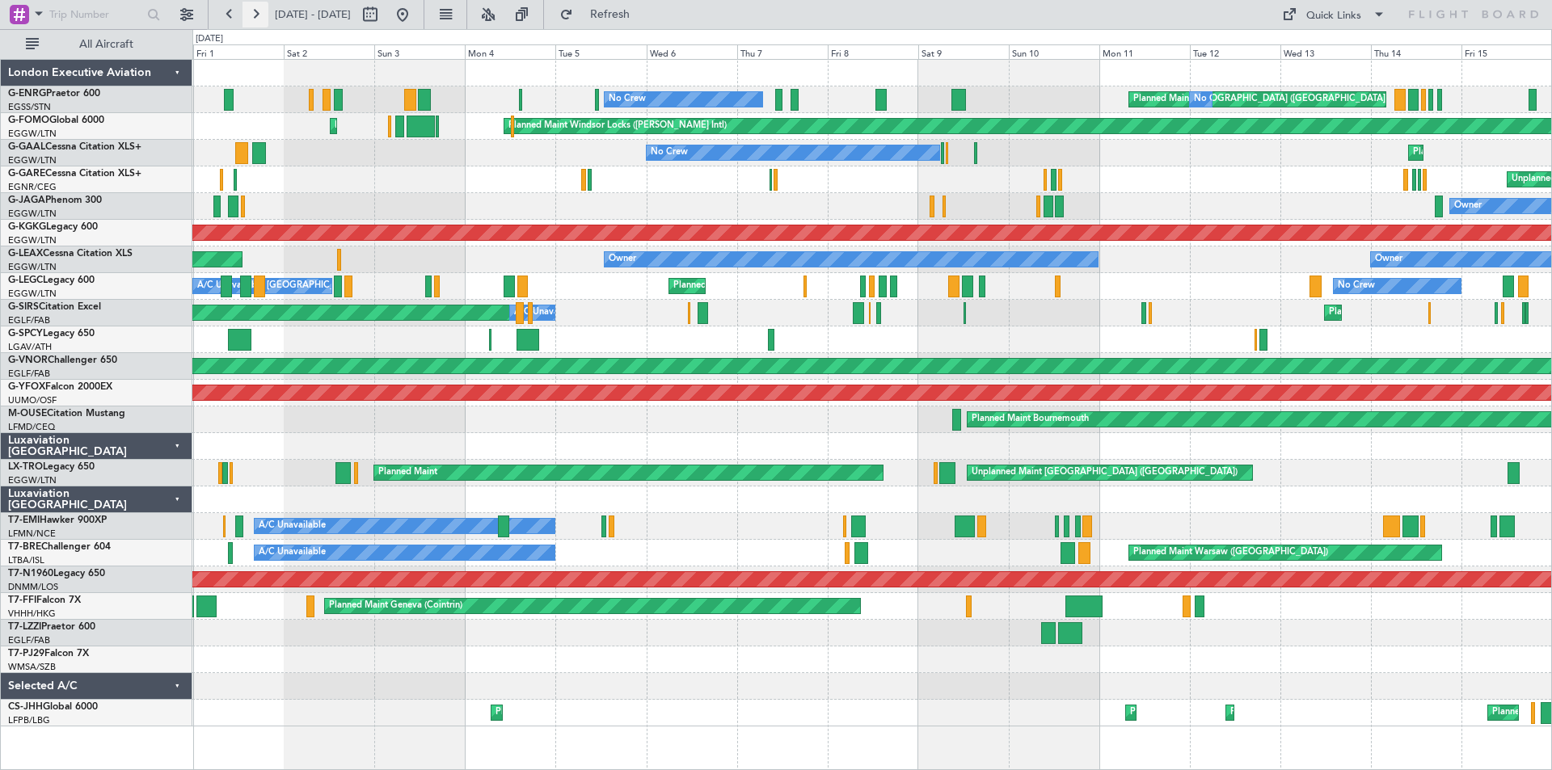
click at [254, 11] on button at bounding box center [255, 15] width 26 height 26
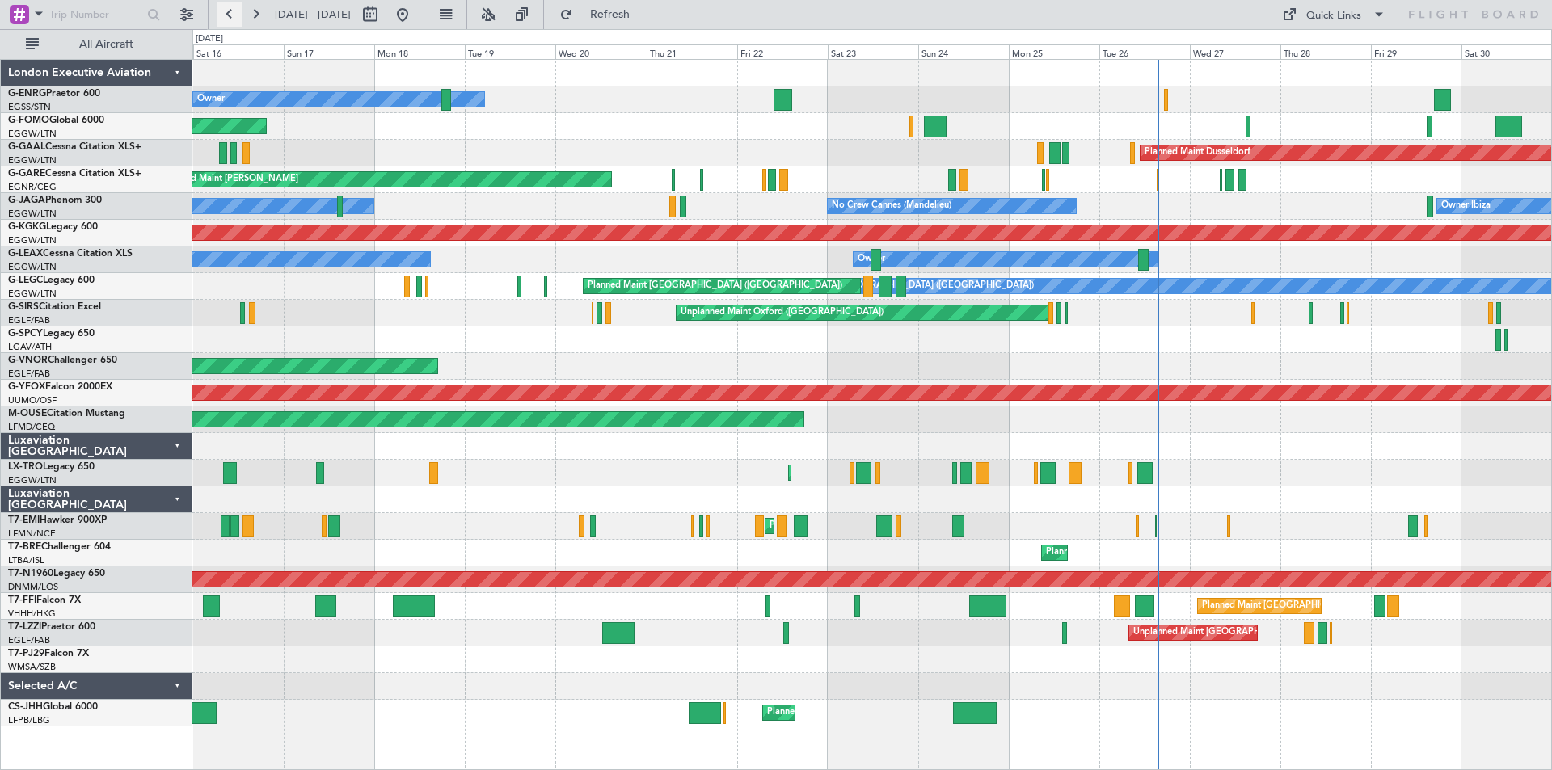
click at [227, 17] on button at bounding box center [230, 15] width 26 height 26
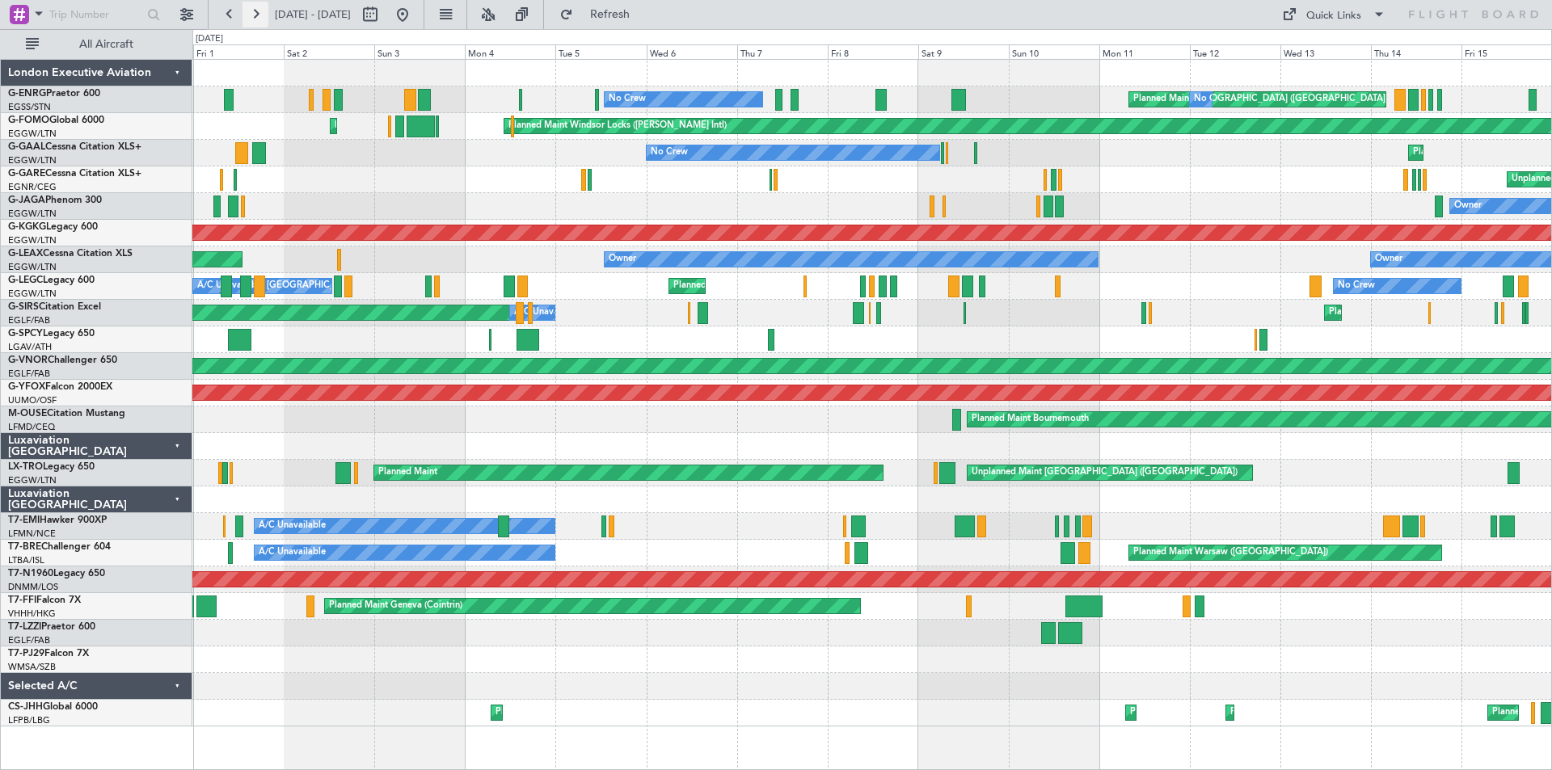
click at [249, 11] on button at bounding box center [255, 15] width 26 height 26
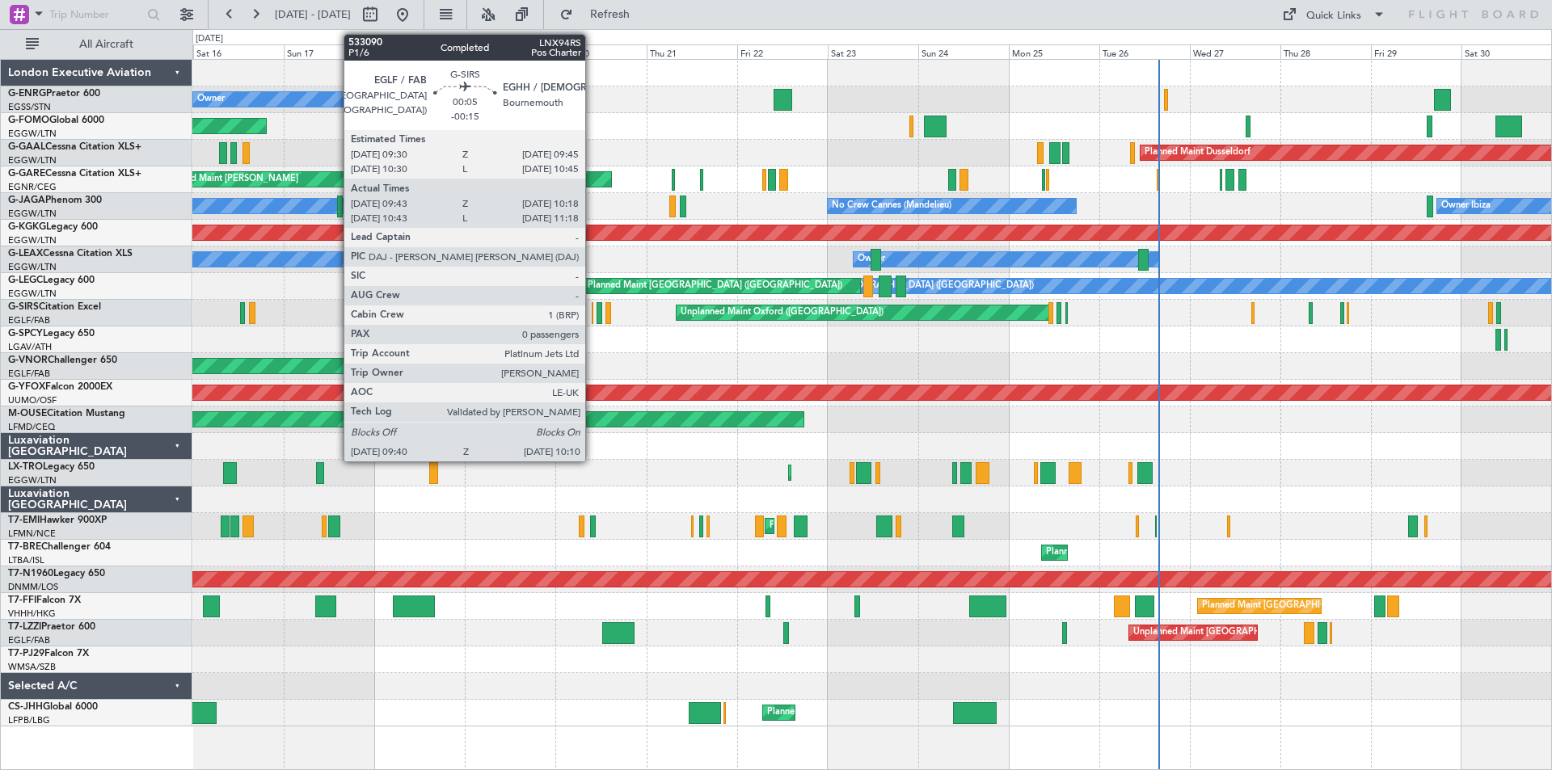
click at [592, 320] on div at bounding box center [593, 313] width 2 height 22
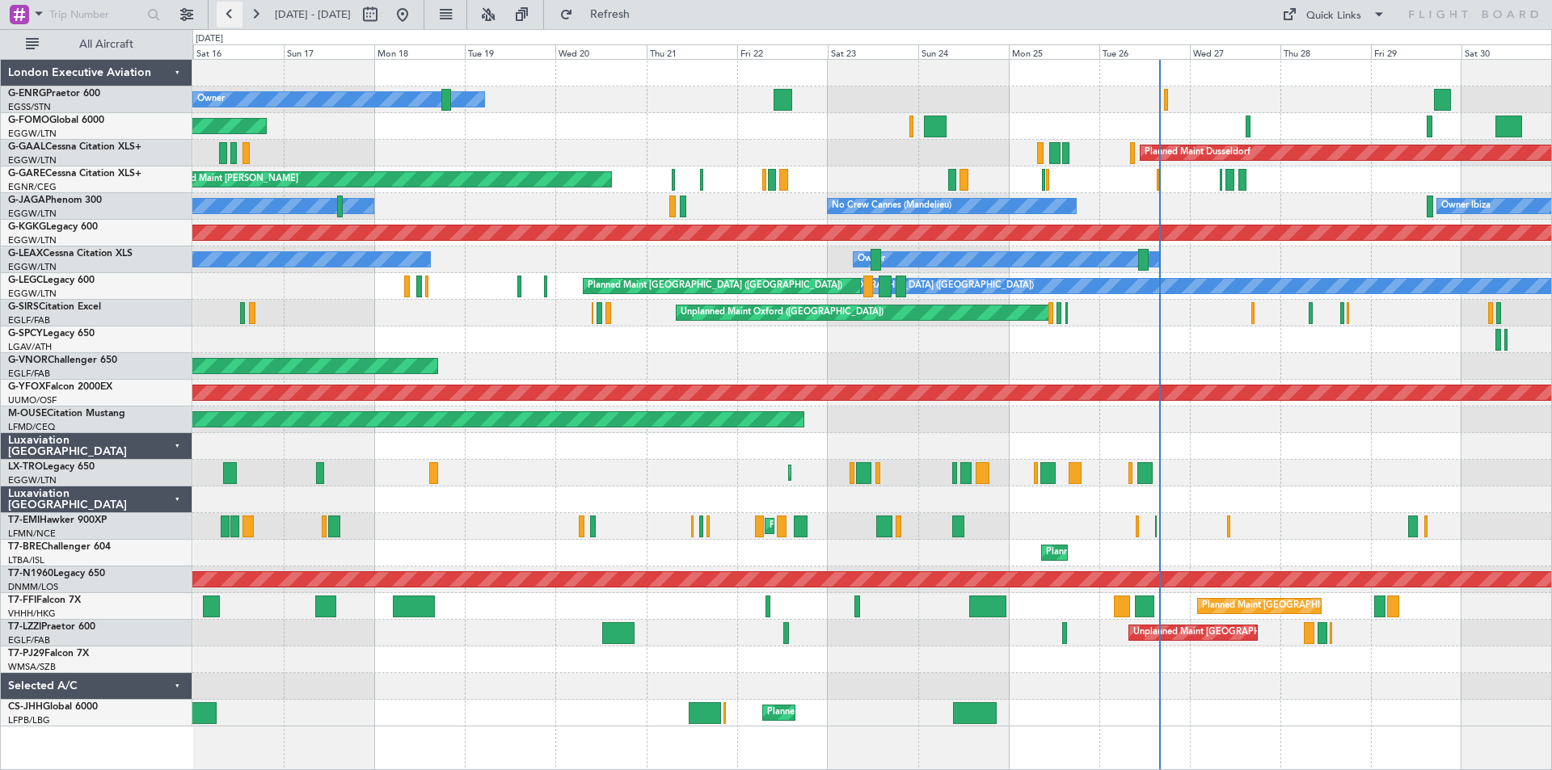
click at [230, 15] on button at bounding box center [230, 15] width 26 height 26
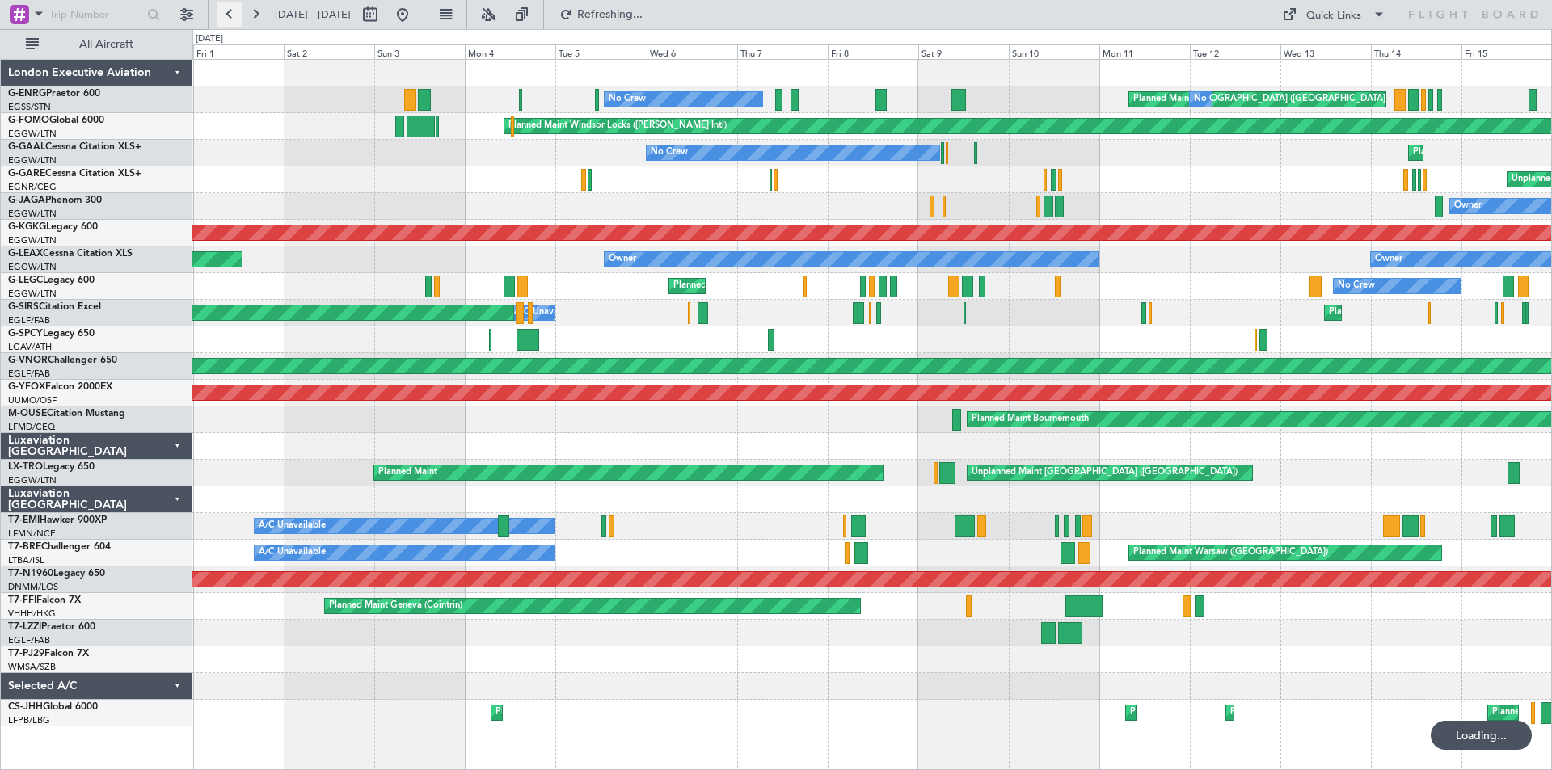
click at [230, 15] on button at bounding box center [230, 15] width 26 height 26
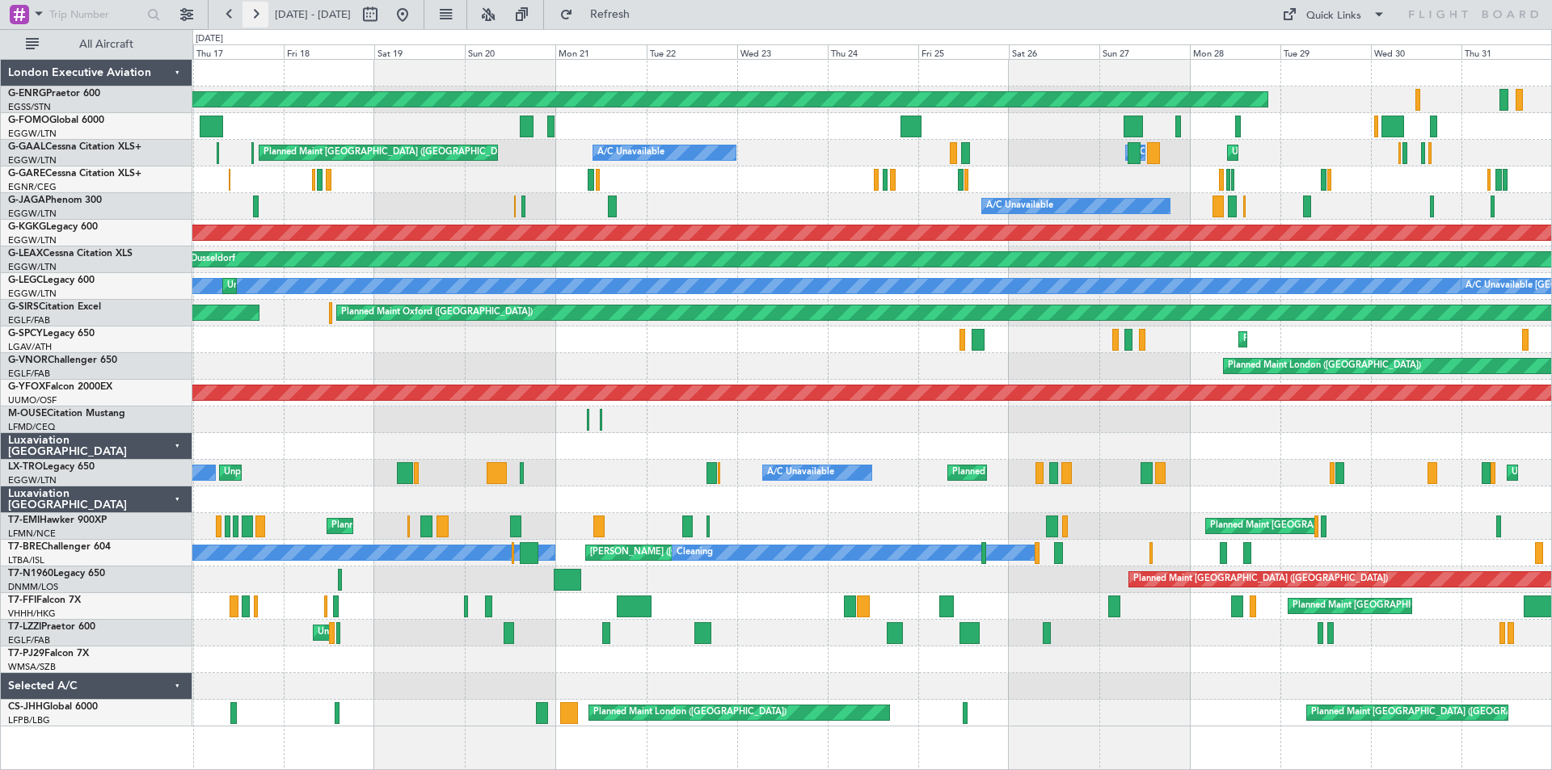
click at [251, 15] on button at bounding box center [255, 15] width 26 height 26
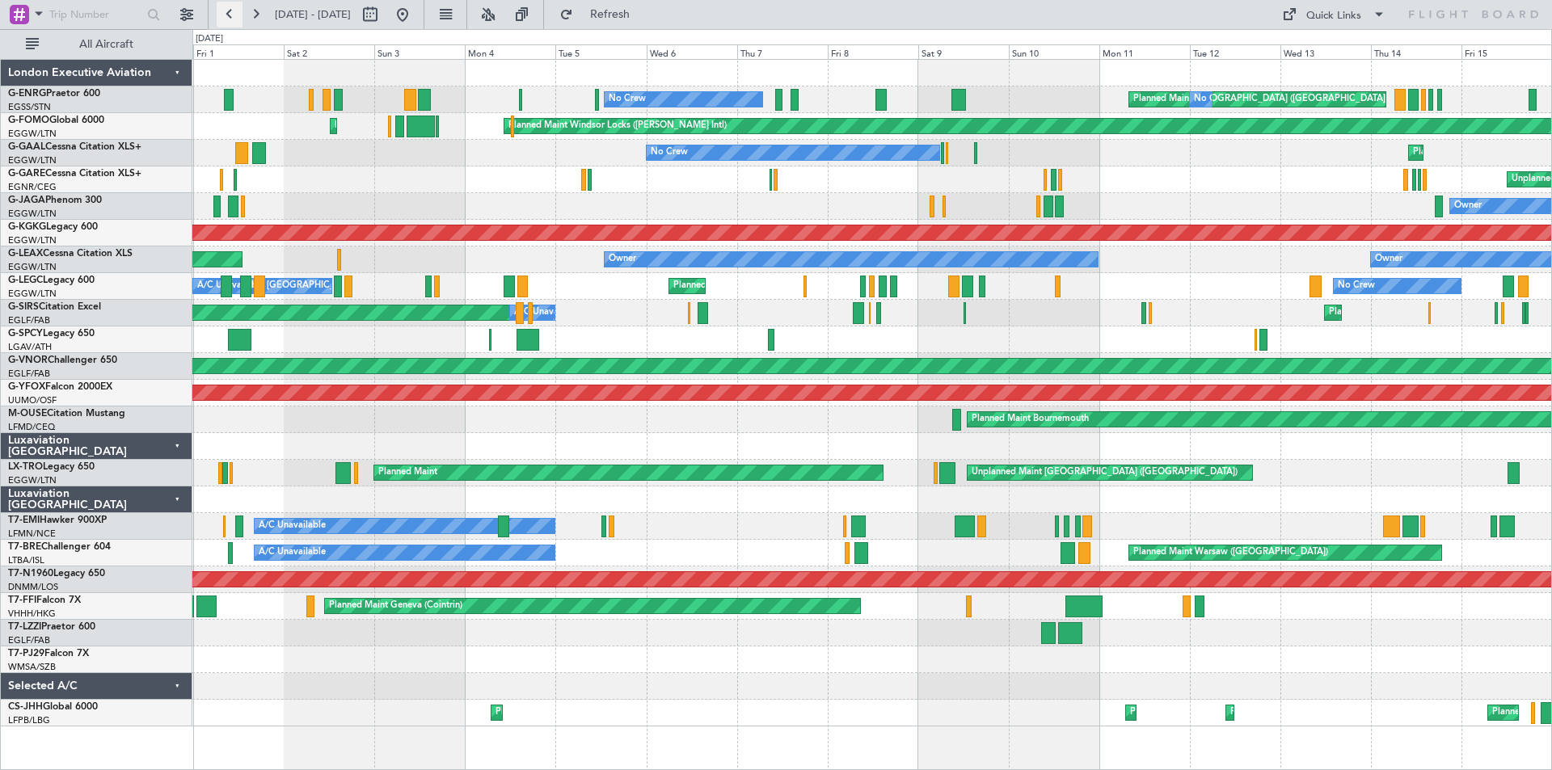
drag, startPoint x: 217, startPoint y: 13, endPoint x: 225, endPoint y: 14, distance: 8.1
click at [217, 13] on button at bounding box center [230, 15] width 26 height 26
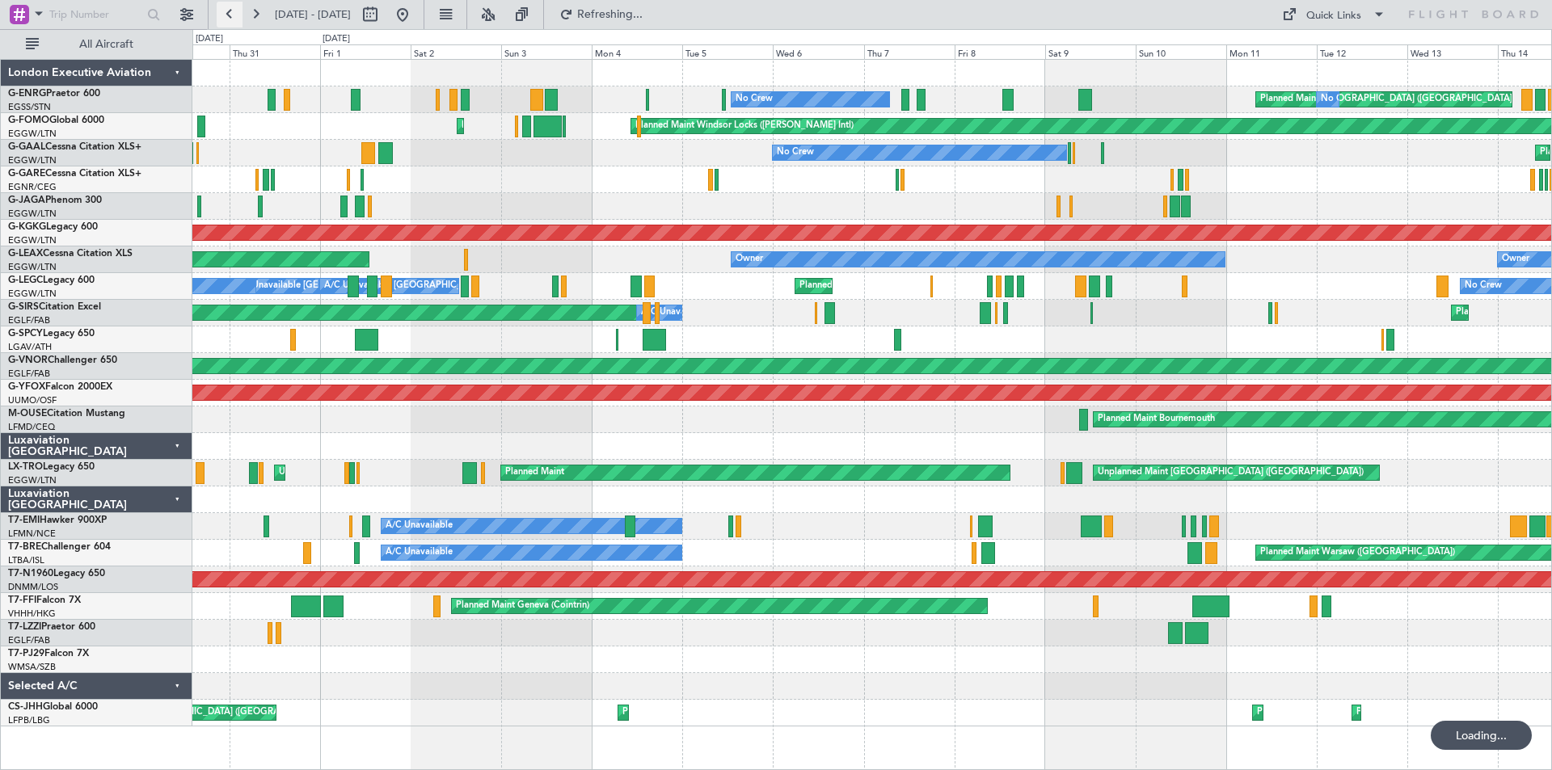
click at [227, 14] on button at bounding box center [230, 15] width 26 height 26
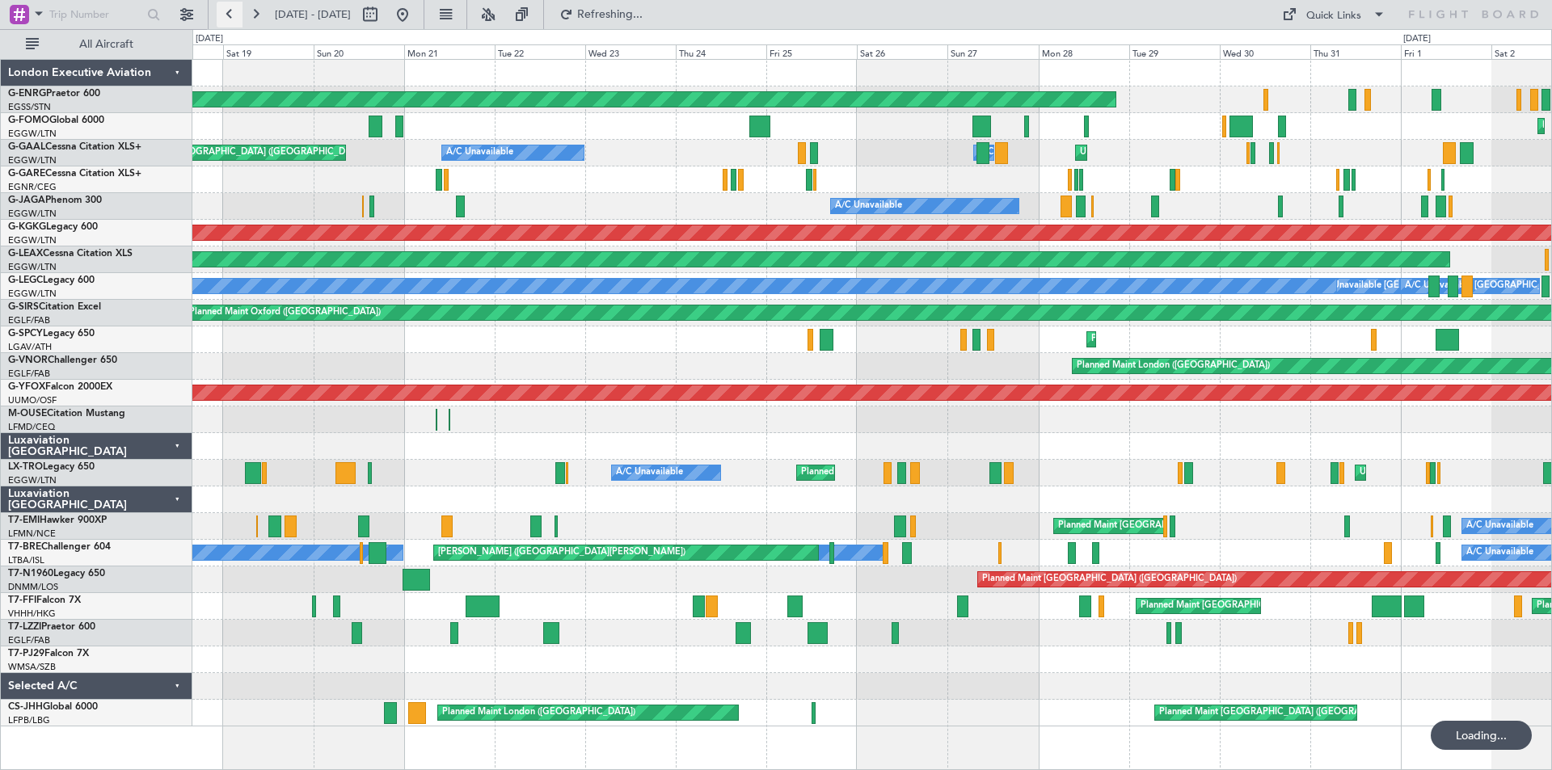
click at [227, 14] on button at bounding box center [230, 15] width 26 height 26
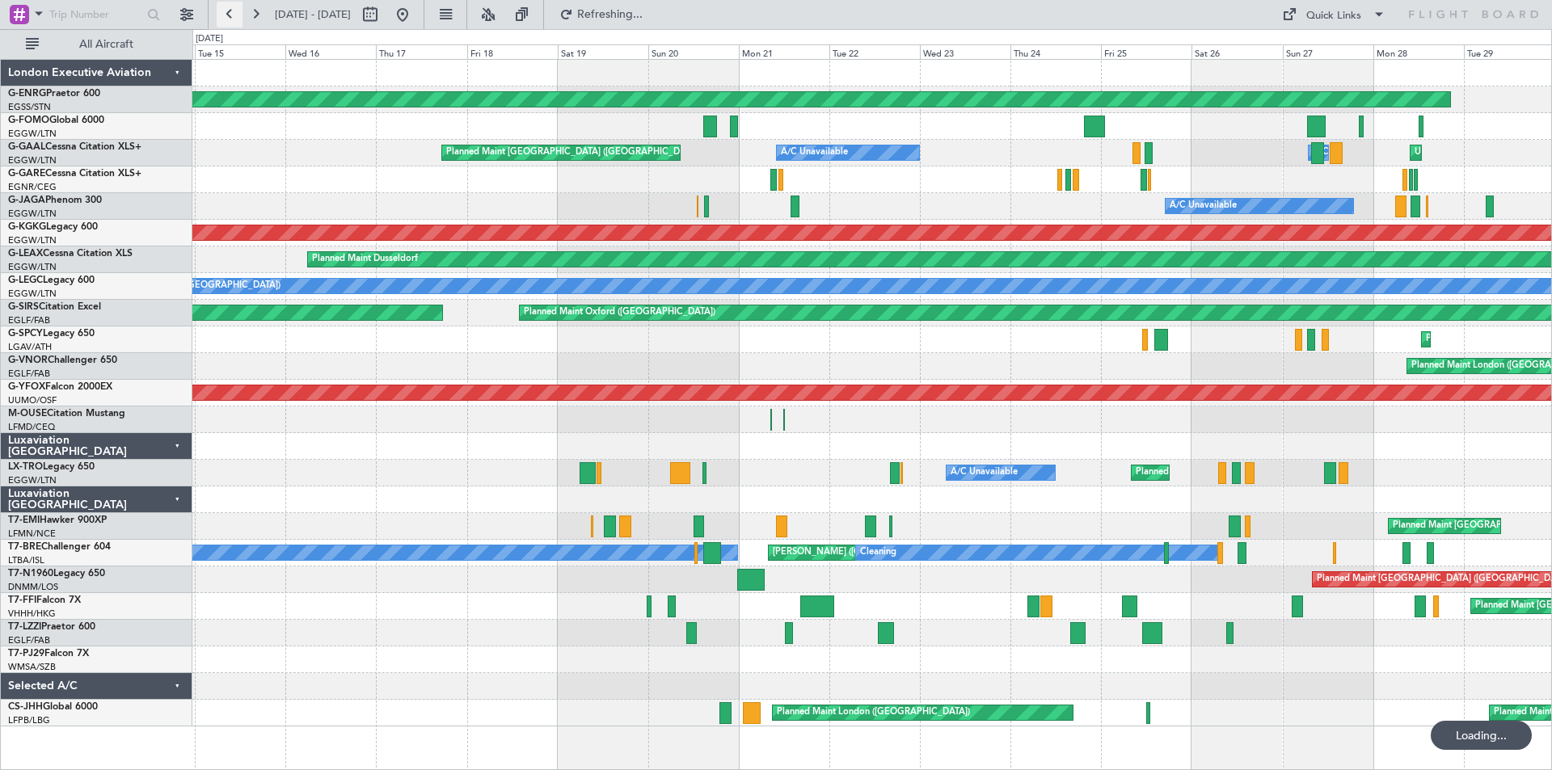
click at [227, 14] on button at bounding box center [230, 15] width 26 height 26
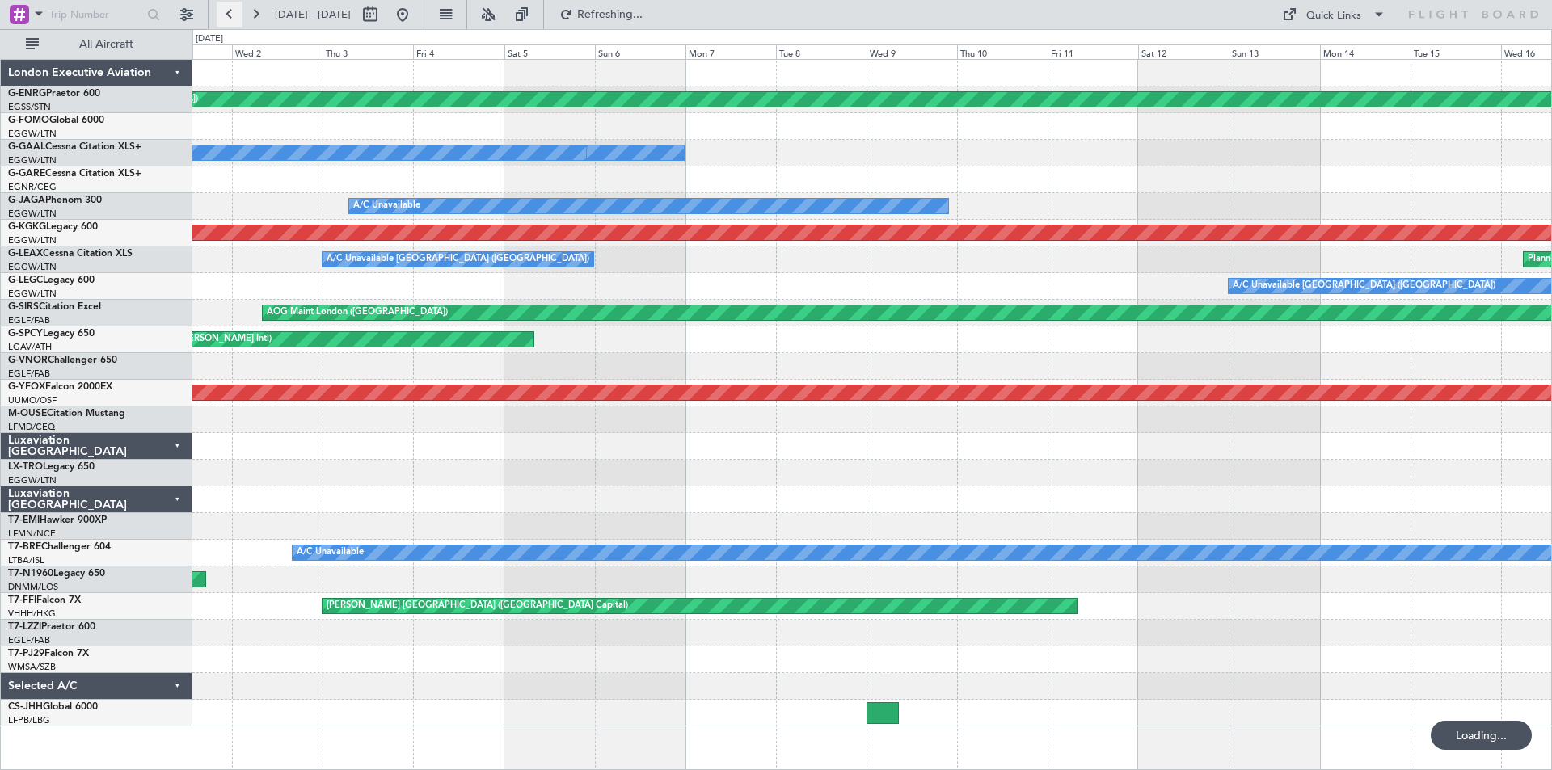
click at [227, 14] on button at bounding box center [230, 15] width 26 height 26
